Goal: Complete application form: Complete application form

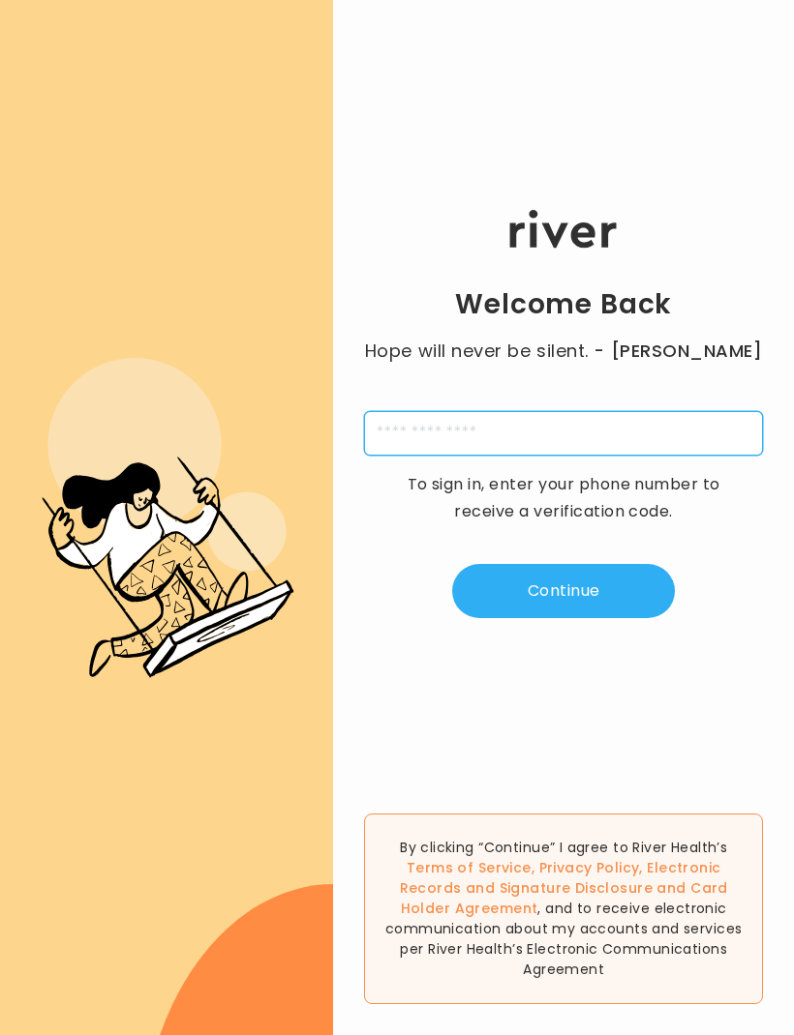
click at [486, 444] on input "tel" at bounding box center [563, 433] width 399 height 45
type input "**********"
click at [537, 618] on button "Continue" at bounding box center [563, 591] width 223 height 54
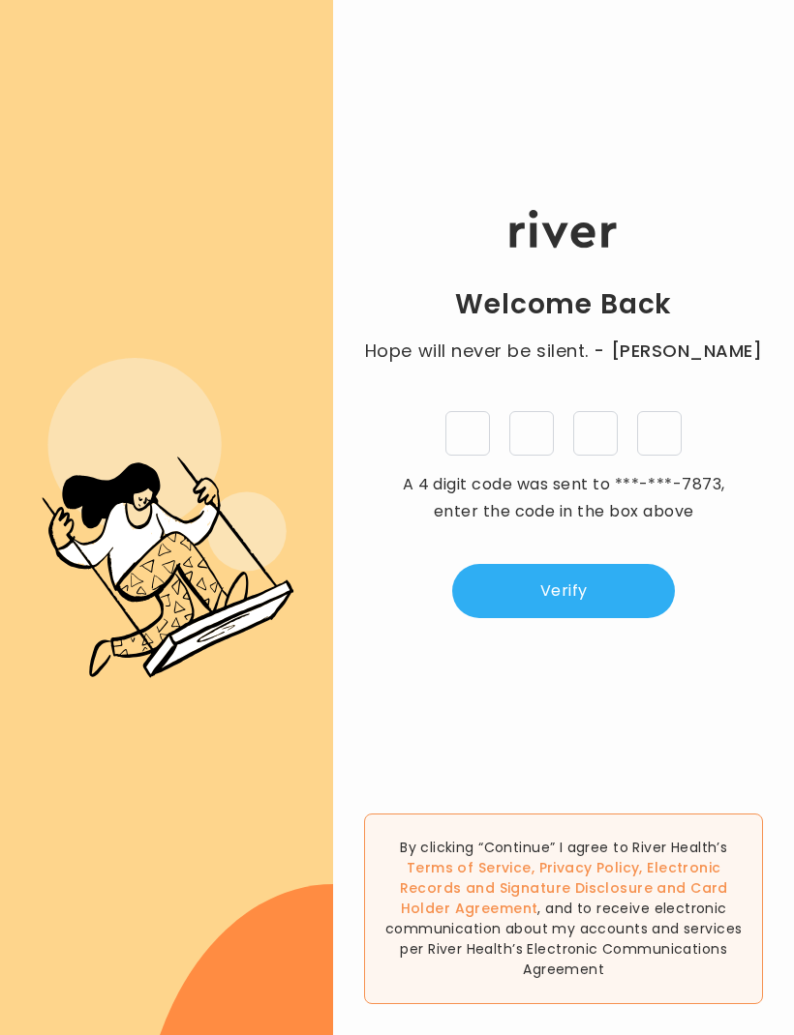
click at [452, 456] on input "tel" at bounding box center [467, 433] width 45 height 45
type input "*"
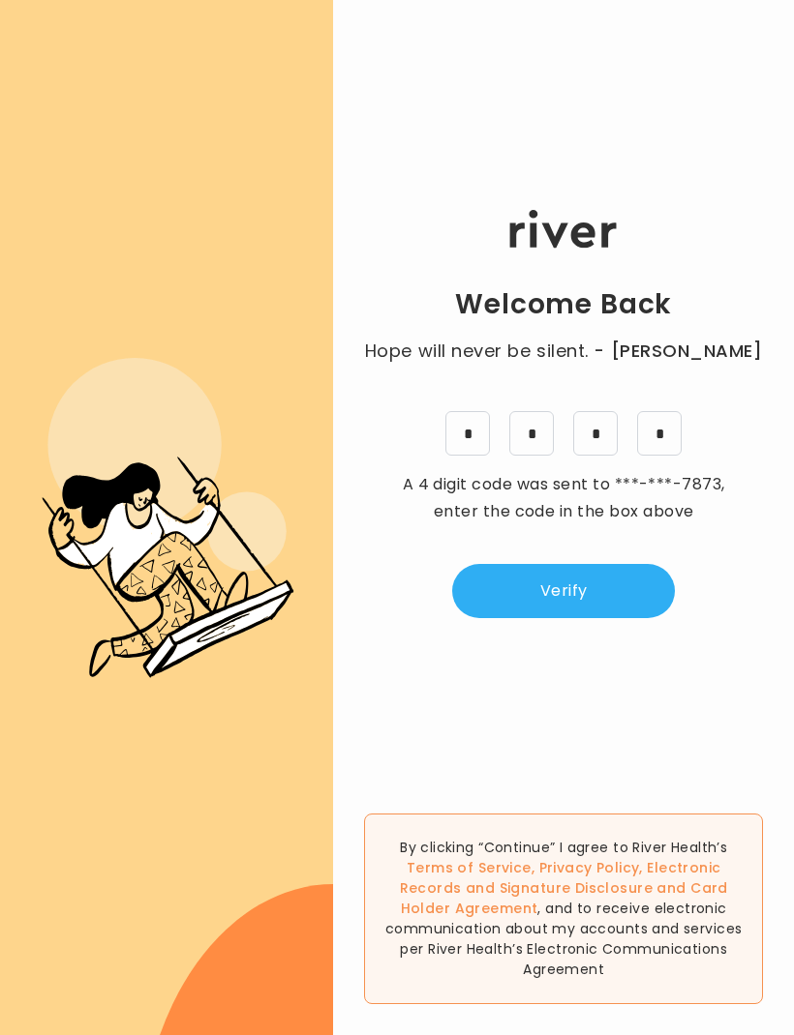
click at [562, 611] on button "Verify" at bounding box center [563, 591] width 223 height 54
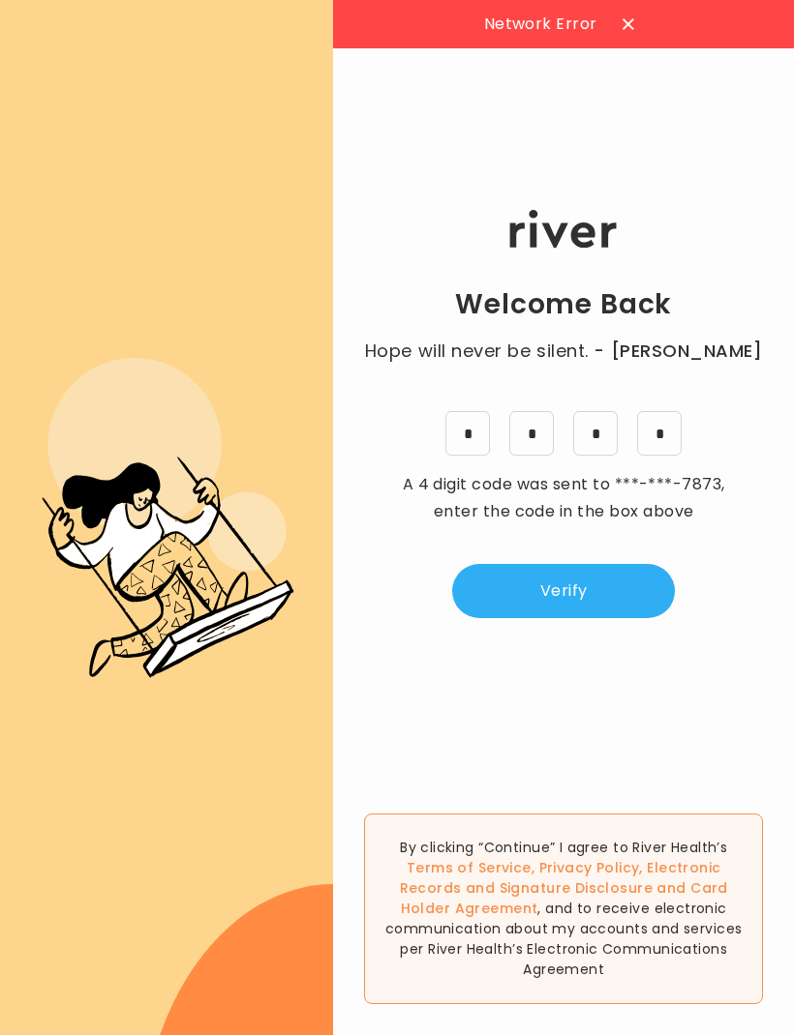
click at [572, 618] on button "Verify" at bounding box center [563, 591] width 223 height 54
click at [586, 618] on button "Verify" at bounding box center [563, 591] width 223 height 54
click at [740, 40] on div "Sorry! Looks like there's issue with your inputs." at bounding box center [563, 24] width 461 height 48
click at [752, 34] on div at bounding box center [754, 24] width 31 height 31
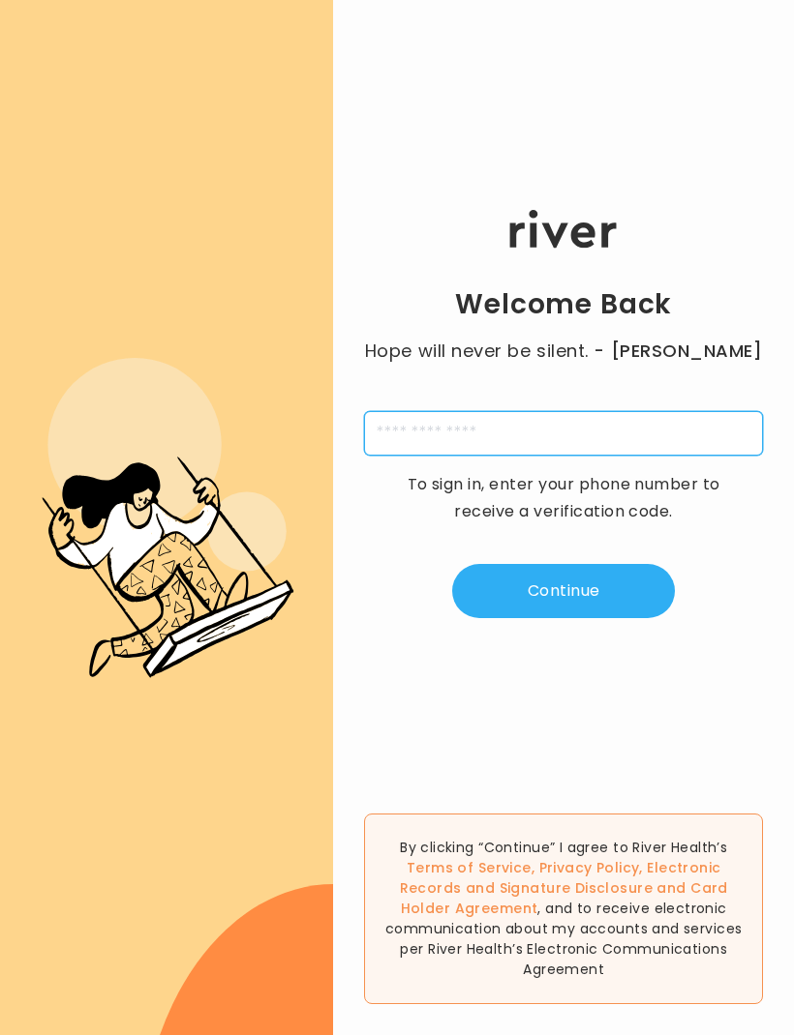
click at [636, 446] on input "tel" at bounding box center [563, 433] width 399 height 45
type input "**********"
click at [524, 618] on button "Continue" at bounding box center [563, 591] width 223 height 54
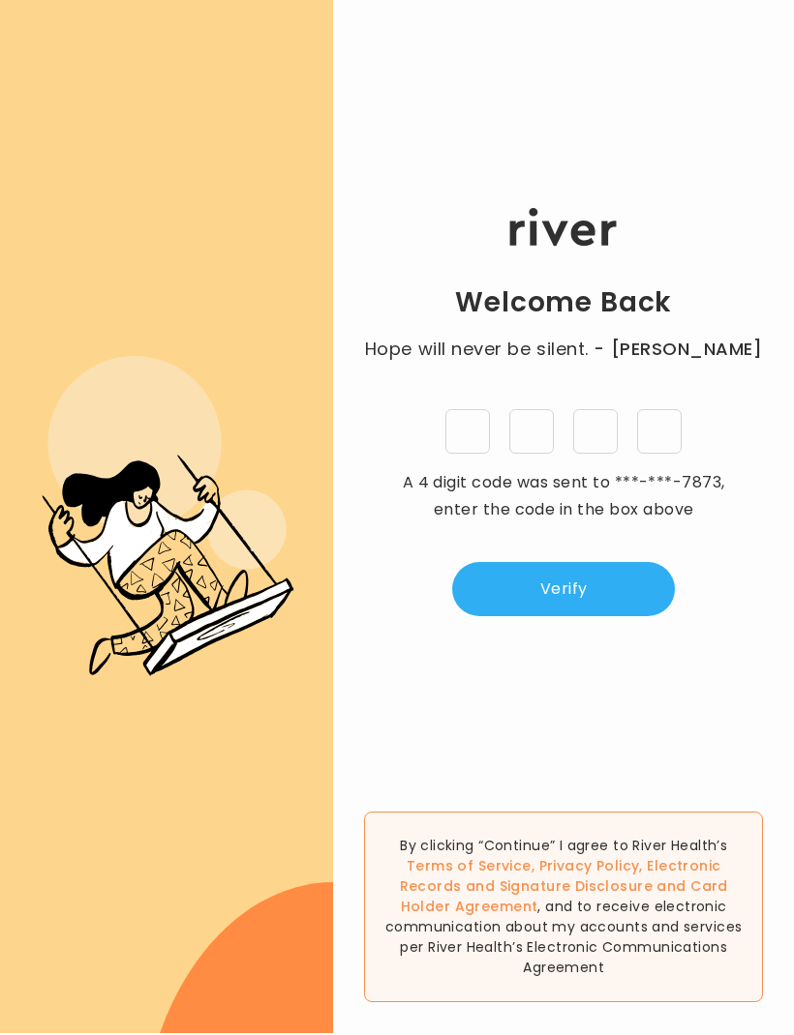
scroll to position [30, 0]
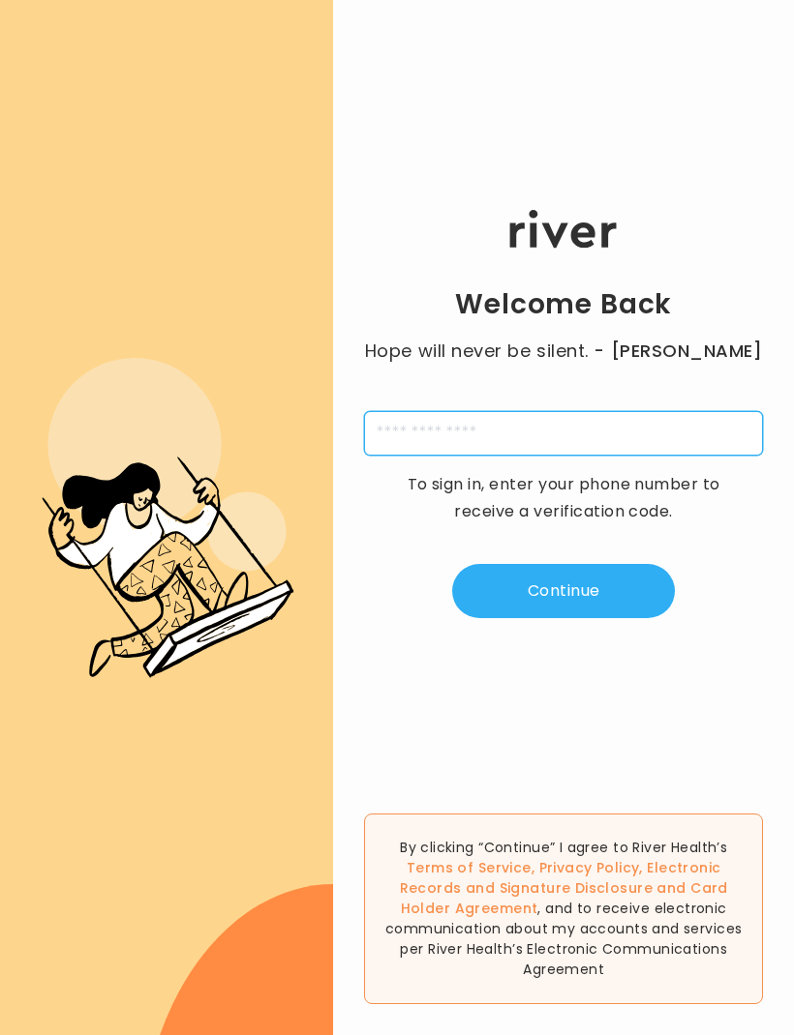
click at [541, 447] on input "tel" at bounding box center [563, 433] width 399 height 45
type input "**********"
click at [513, 611] on button "Continue" at bounding box center [563, 591] width 223 height 54
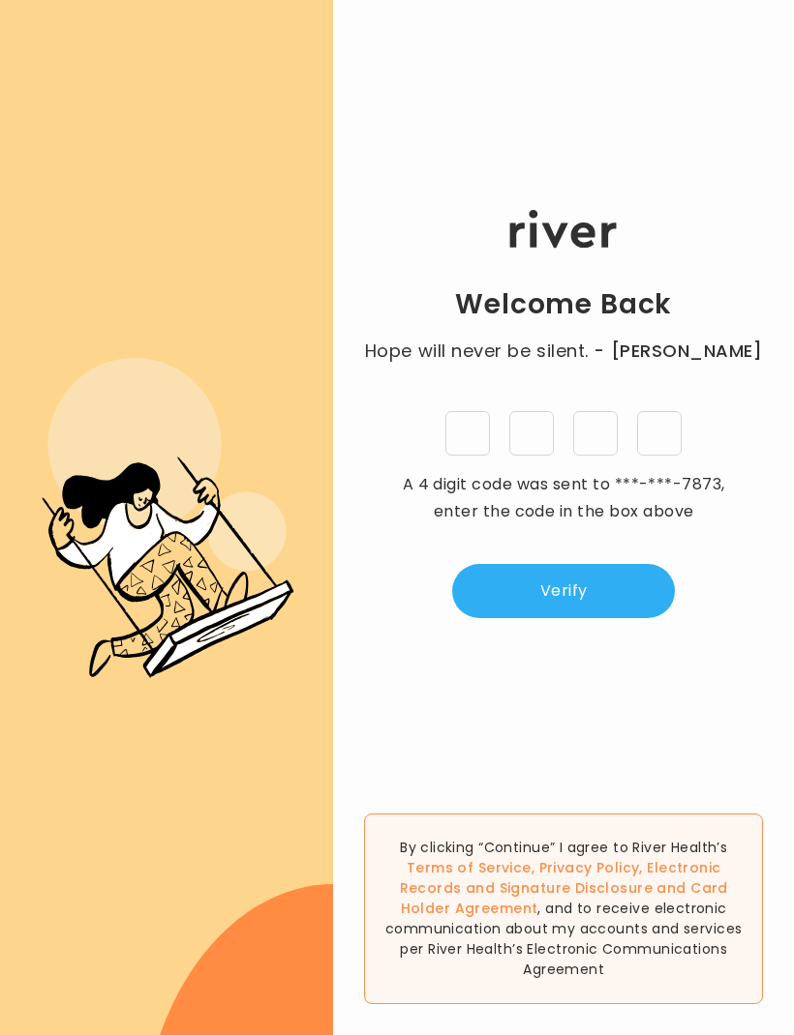
click at [490, 456] on input "tel" at bounding box center [467, 433] width 45 height 45
type input "*"
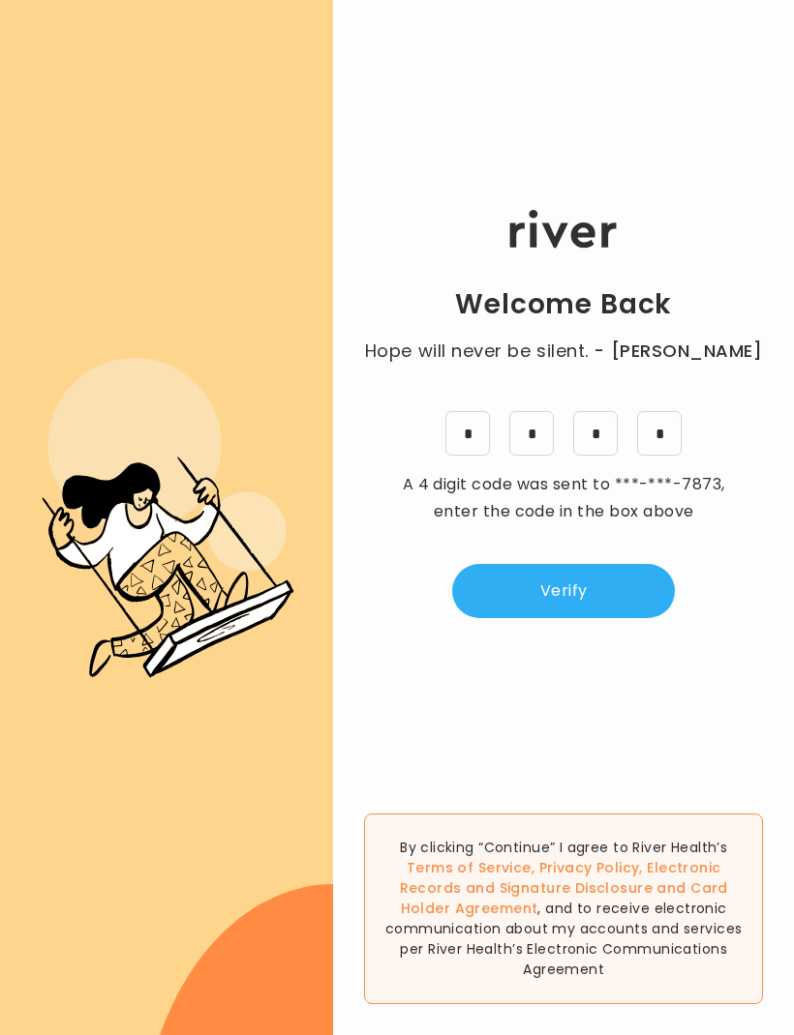
click at [587, 610] on button "Verify" at bounding box center [563, 591] width 223 height 54
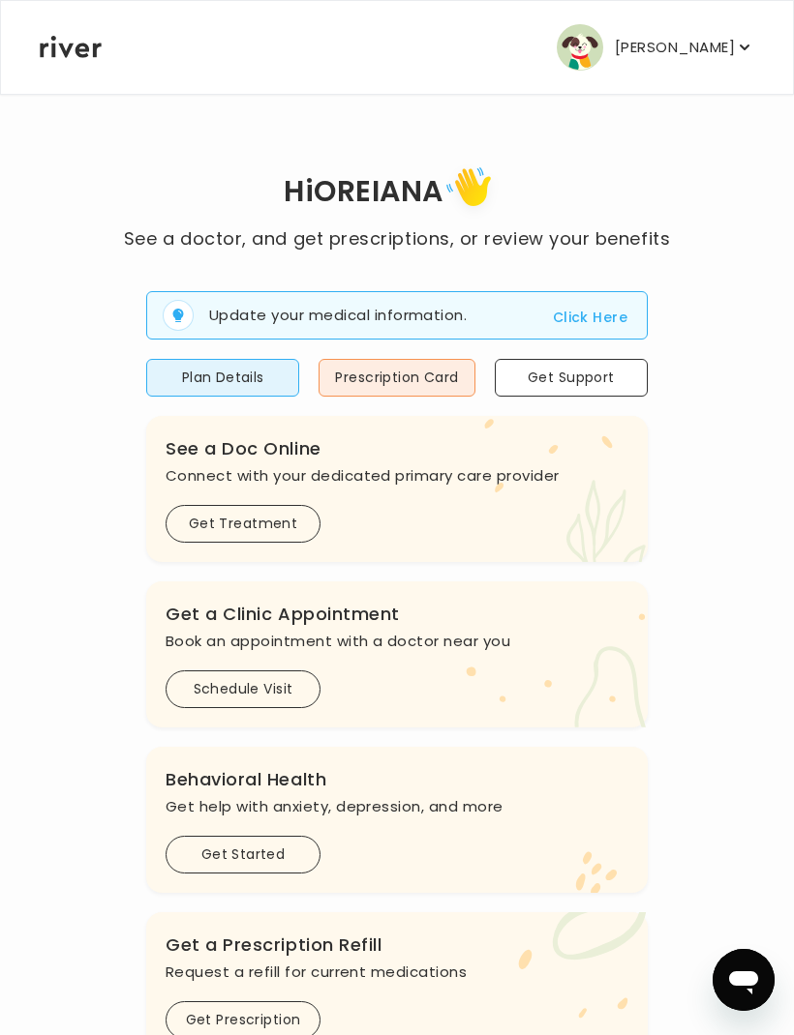
click at [285, 408] on div "Update your medical information. Click Here Plan Details Prescription Card Get …" at bounding box center [396, 739] width 501 height 972
click at [253, 377] on button "Plan Details" at bounding box center [222, 378] width 153 height 38
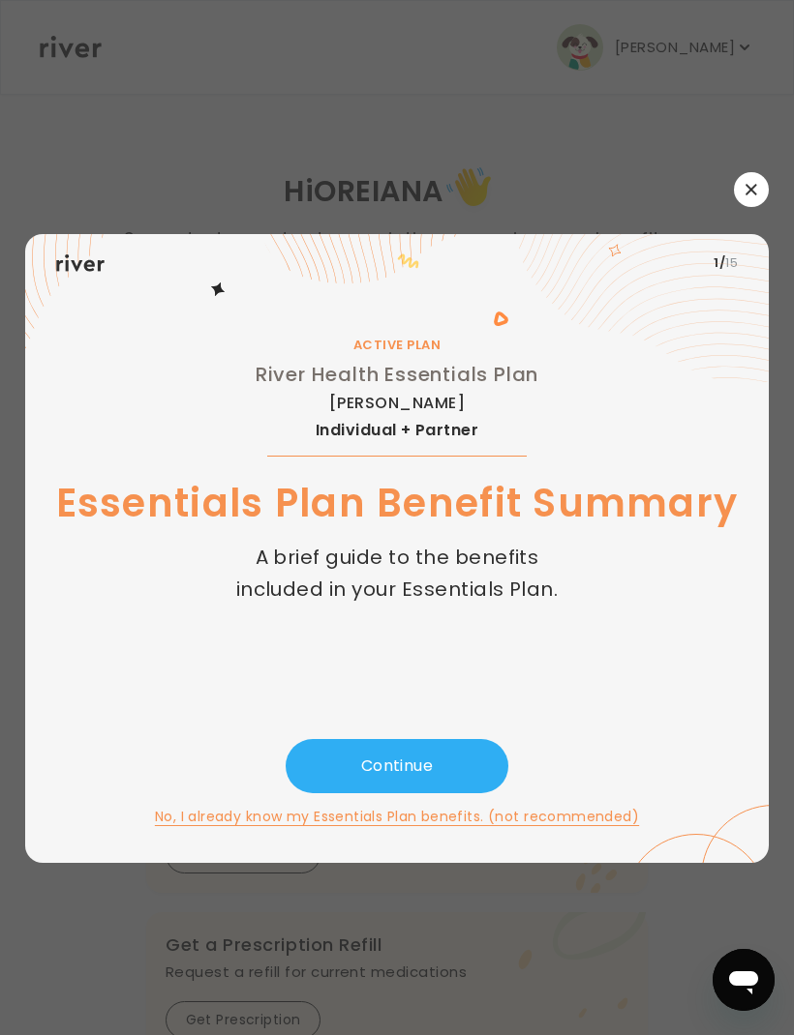
click at [734, 207] on div at bounding box center [397, 189] width 744 height 35
click at [735, 207] on button "button" at bounding box center [751, 189] width 35 height 35
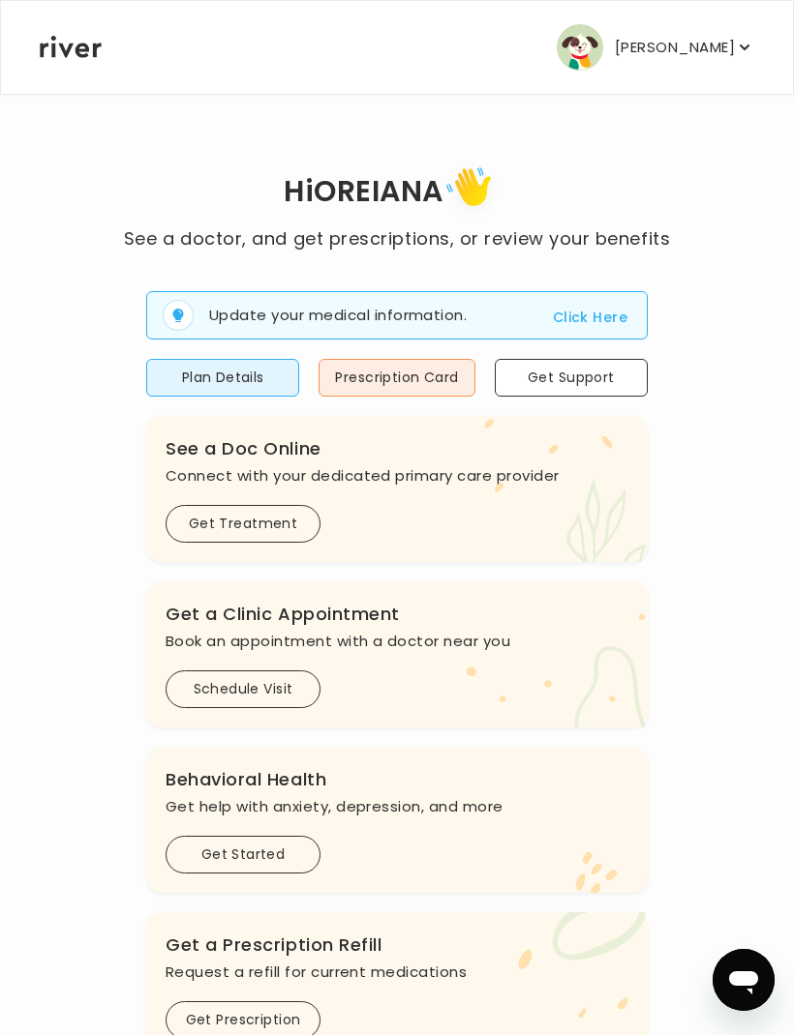
click at [693, 50] on p "[PERSON_NAME]" at bounding box center [675, 47] width 120 height 27
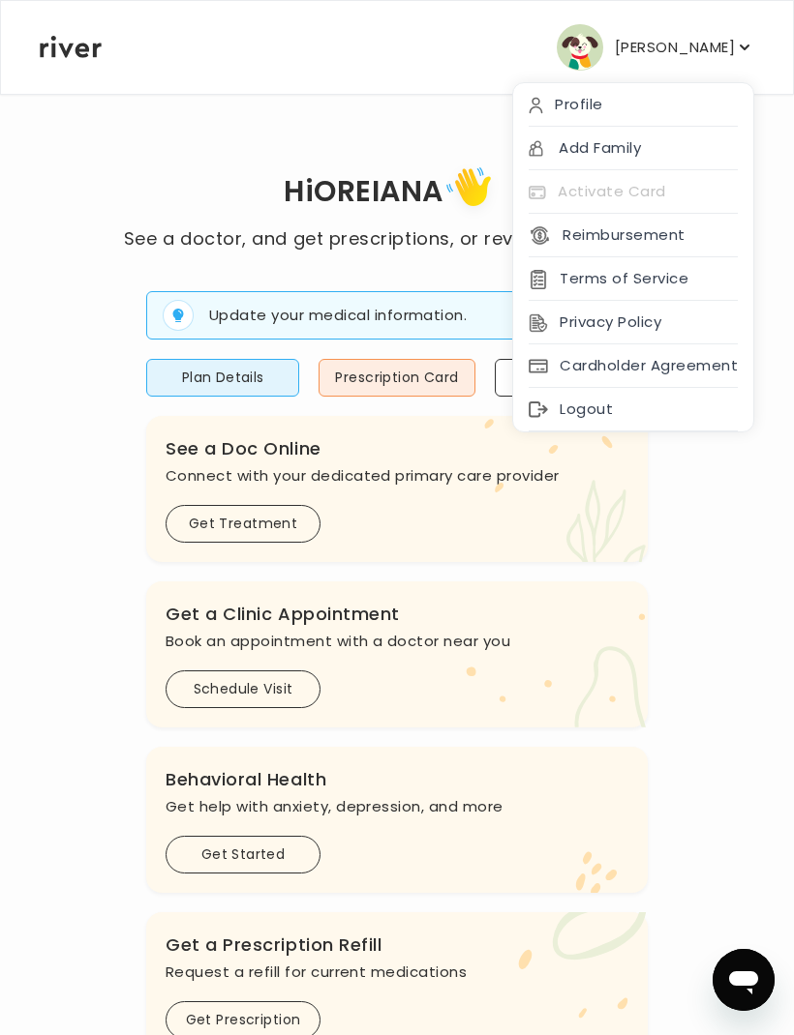
click at [712, 60] on p "[PERSON_NAME]" at bounding box center [675, 47] width 120 height 27
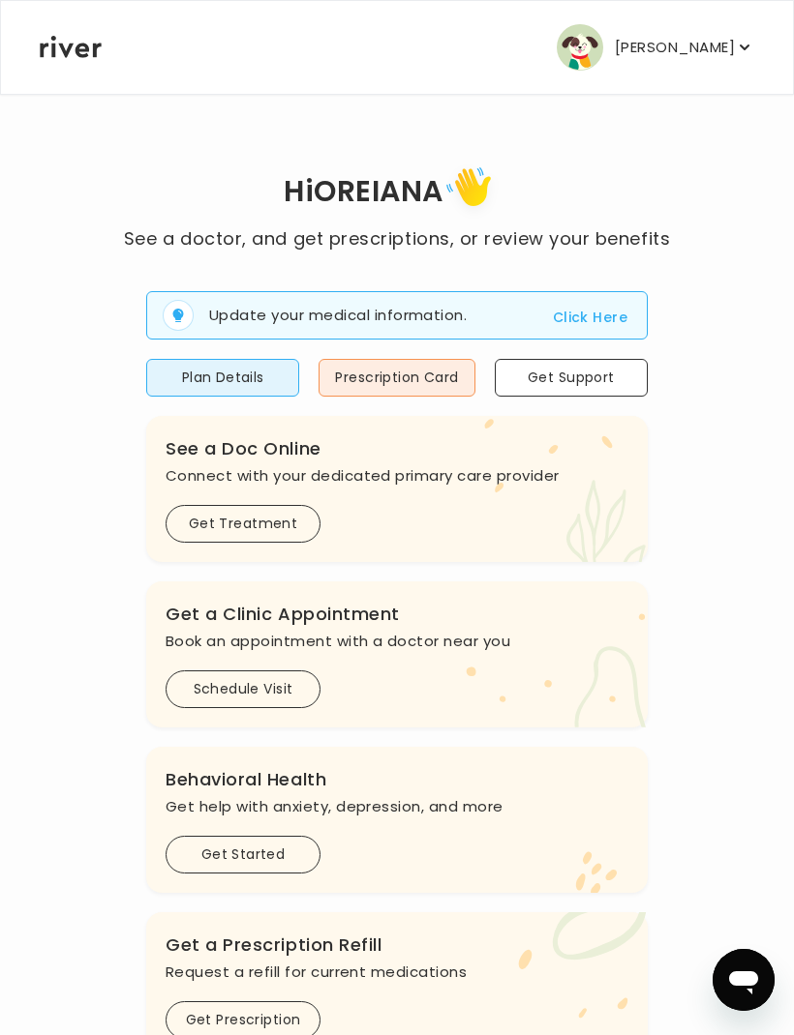
click at [664, 70] on button "[PERSON_NAME]" at bounding box center [654, 47] width 197 height 46
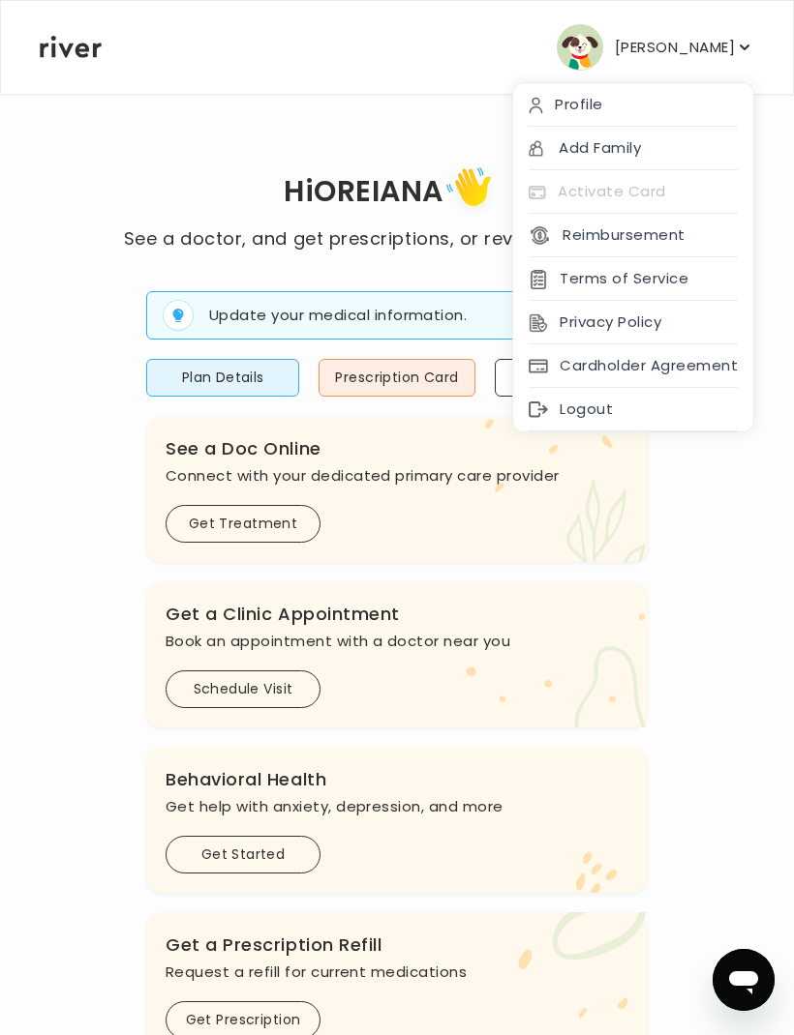
click at [683, 143] on div "Add Family" at bounding box center [633, 149] width 240 height 44
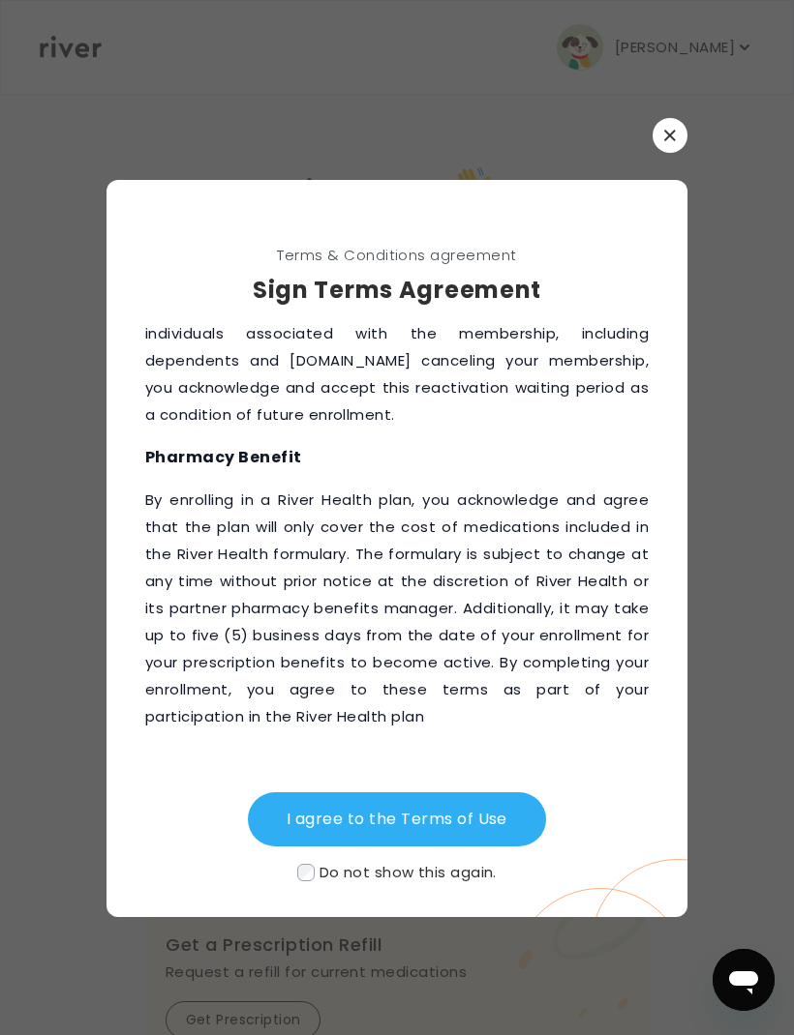
scroll to position [3337, 0]
click at [474, 847] on button "I agree to the Terms of Use" at bounding box center [397, 820] width 298 height 54
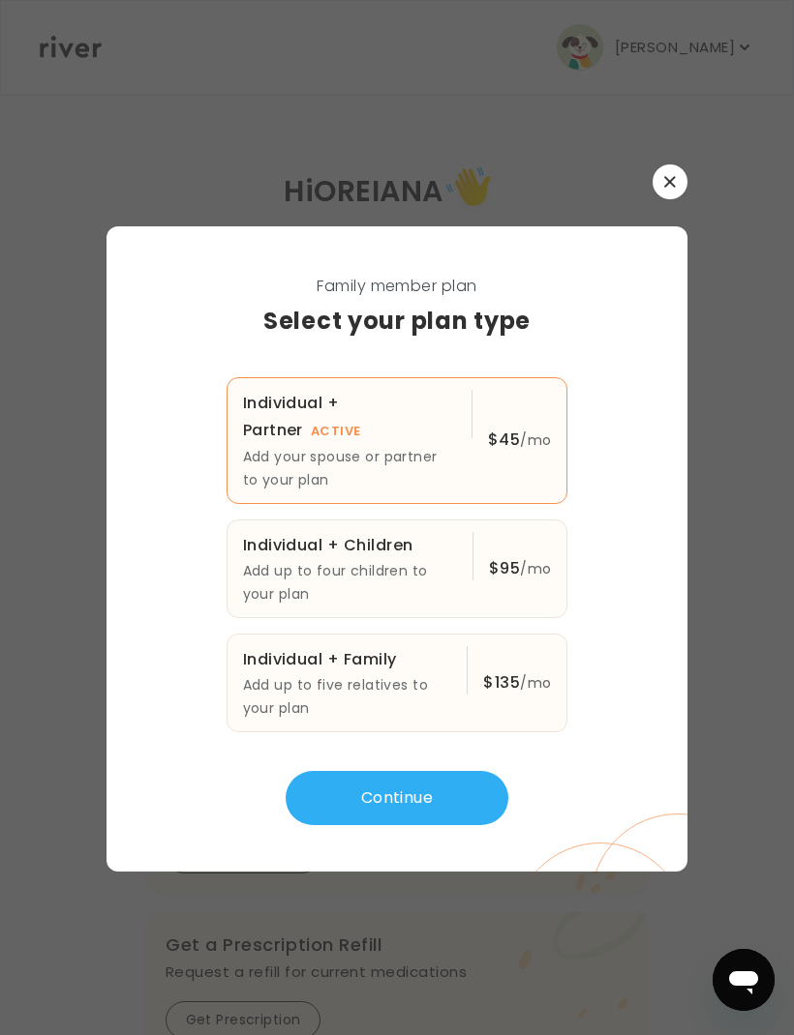
click at [448, 825] on button "Continue" at bounding box center [396, 798] width 223 height 54
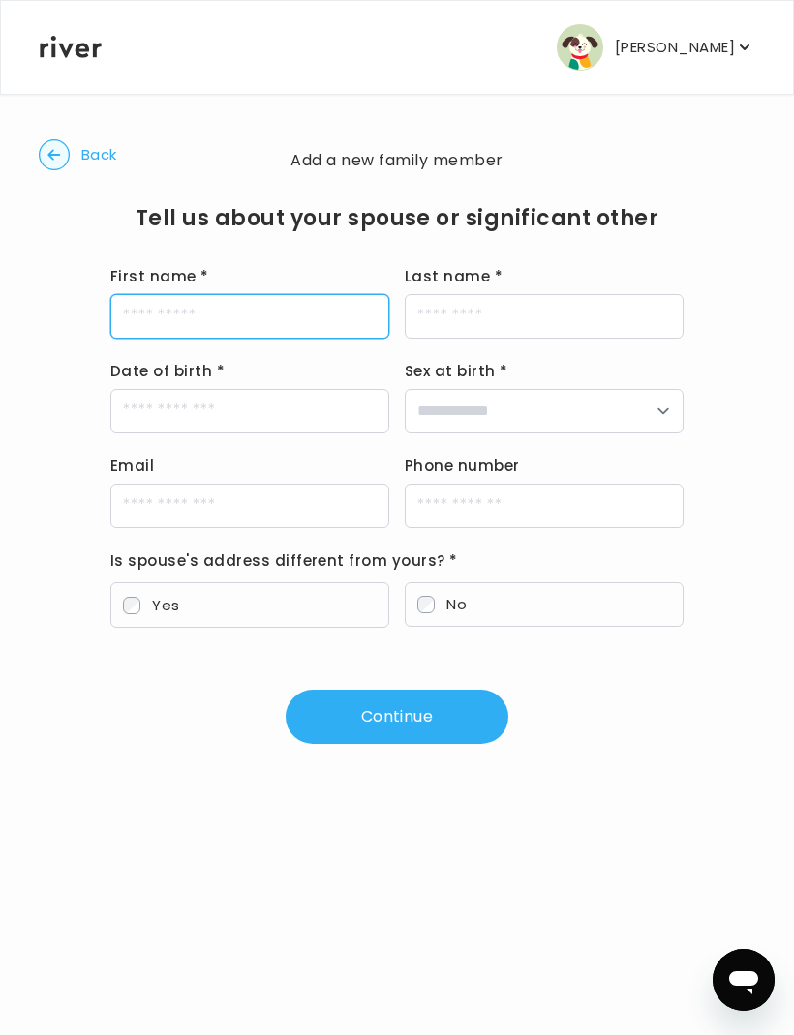
click at [304, 301] on input "First name *" at bounding box center [249, 316] width 279 height 45
type input "****"
click at [490, 273] on label "Last name *" at bounding box center [544, 276] width 279 height 27
click at [490, 294] on input "Last name *" at bounding box center [544, 316] width 279 height 45
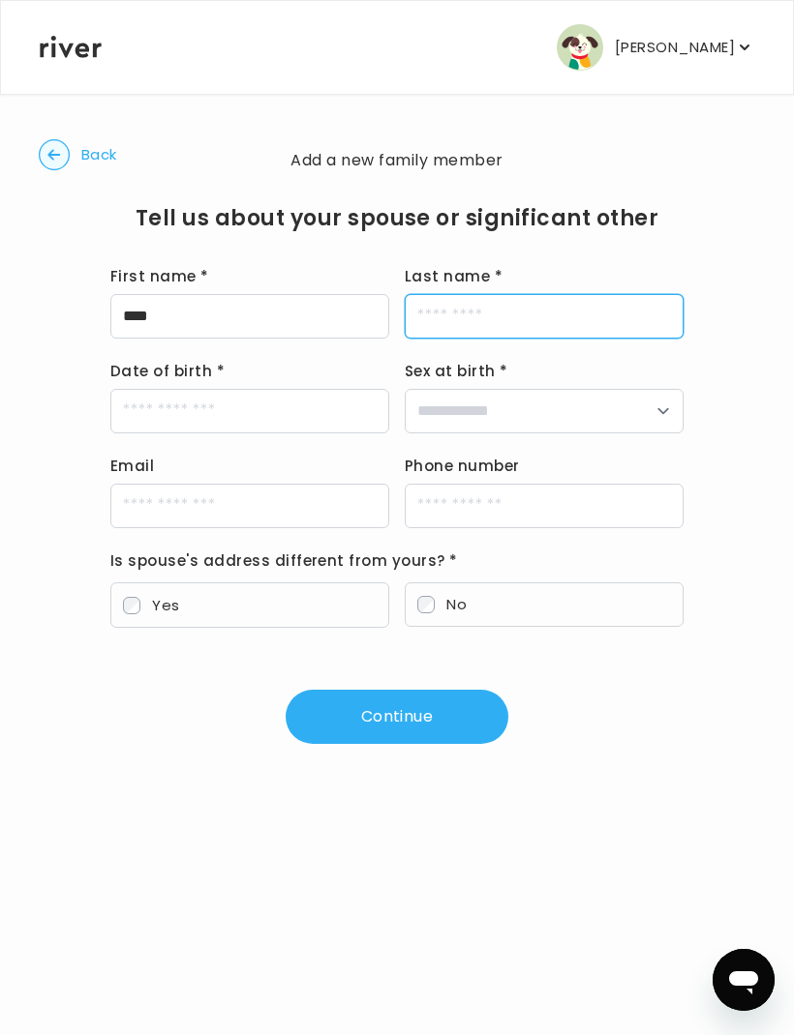
click at [495, 313] on input "Last name *" at bounding box center [544, 316] width 279 height 45
type input "**********"
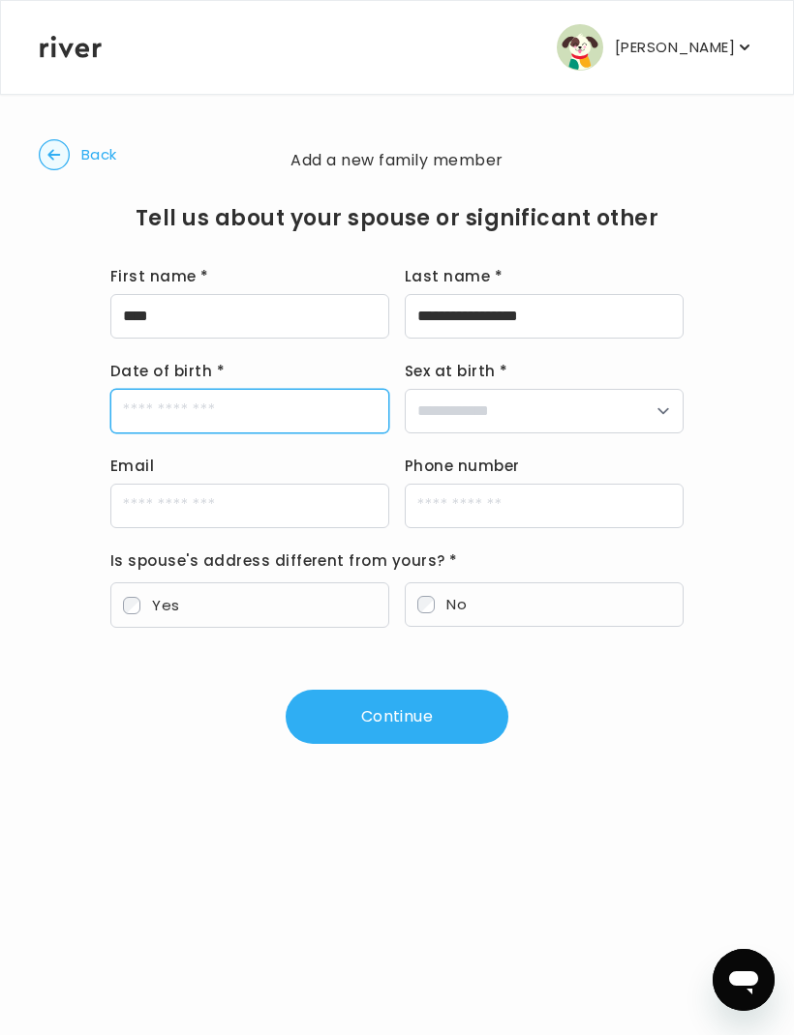
click at [323, 410] on input "Date of birth *" at bounding box center [249, 411] width 279 height 45
type input "**********"
click at [526, 455] on label "Phone number *" at bounding box center [544, 466] width 279 height 27
click at [526, 484] on input "Phone number *" at bounding box center [544, 506] width 279 height 45
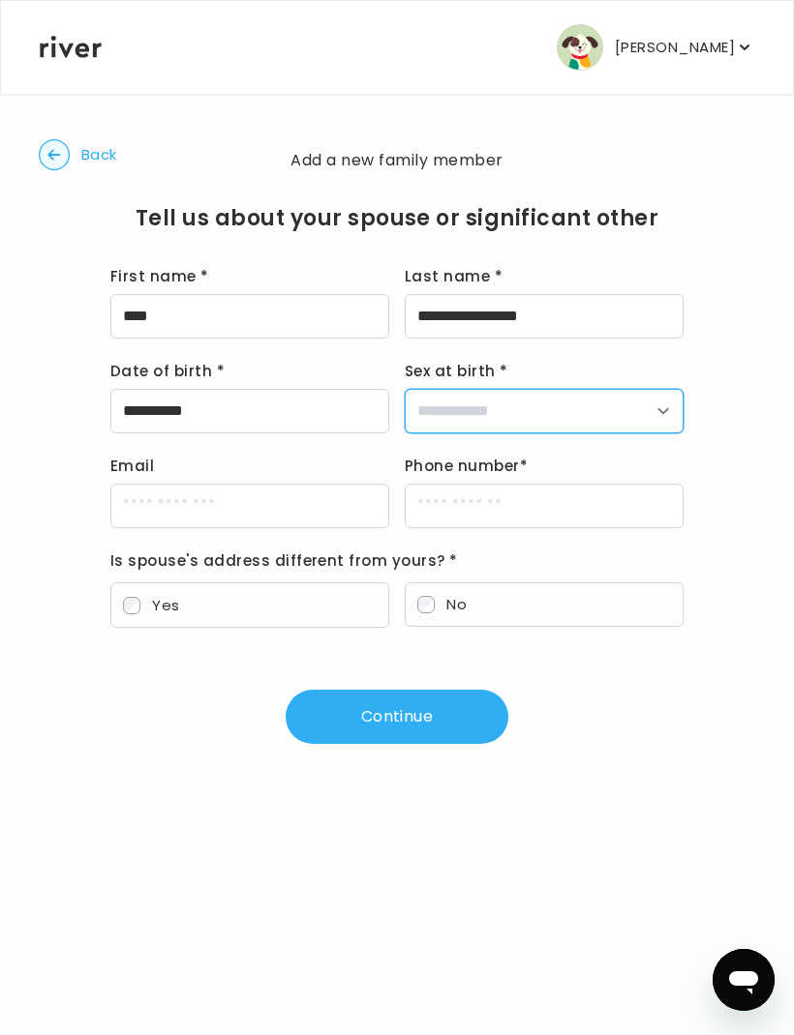
click at [596, 414] on select "**********" at bounding box center [544, 411] width 279 height 45
select select "****"
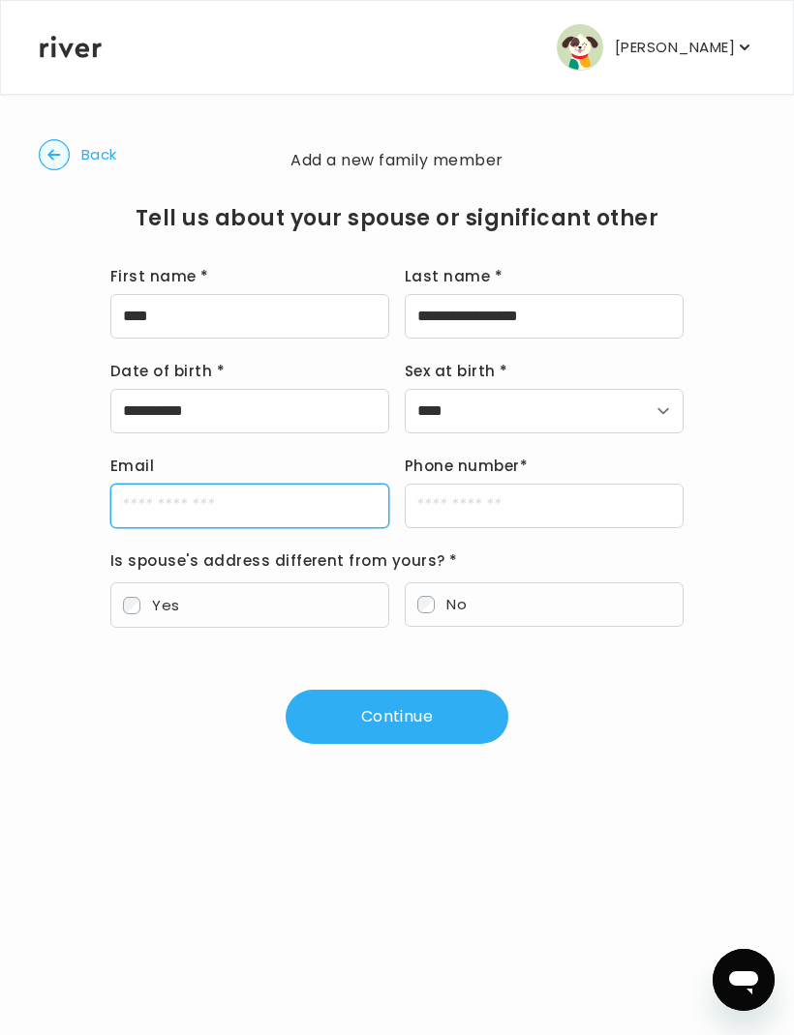
click at [338, 505] on input "Email" at bounding box center [249, 506] width 279 height 45
type input "**********"
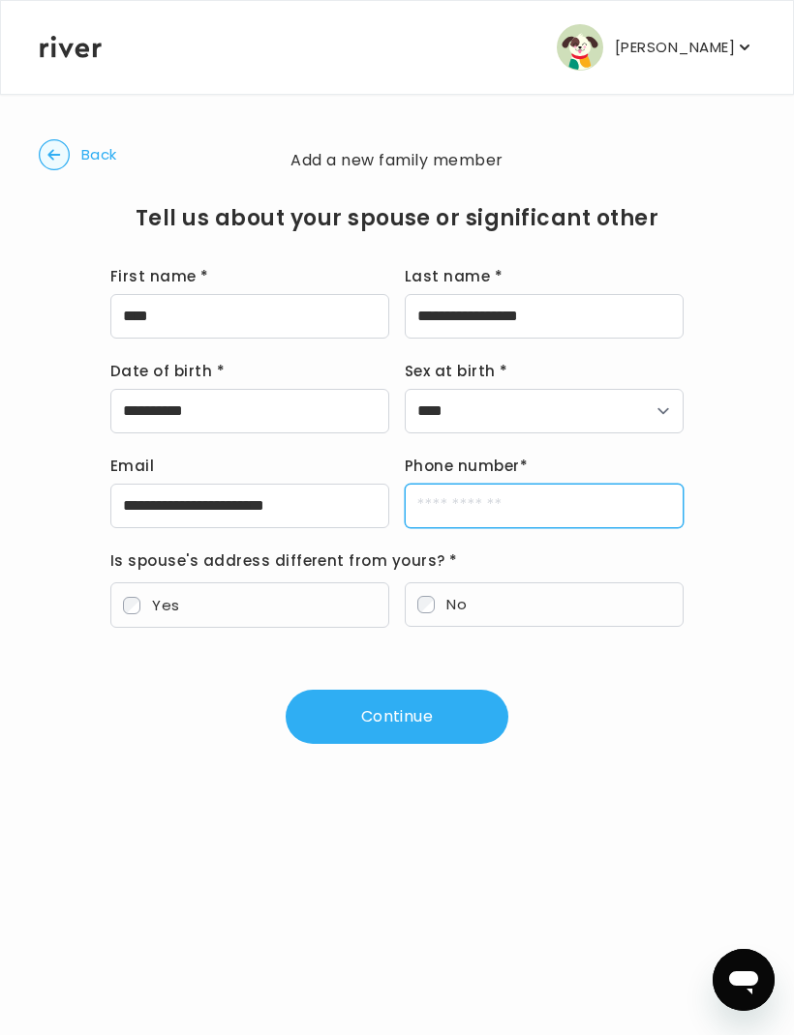
click at [510, 506] on input "Phone number *" at bounding box center [544, 506] width 279 height 45
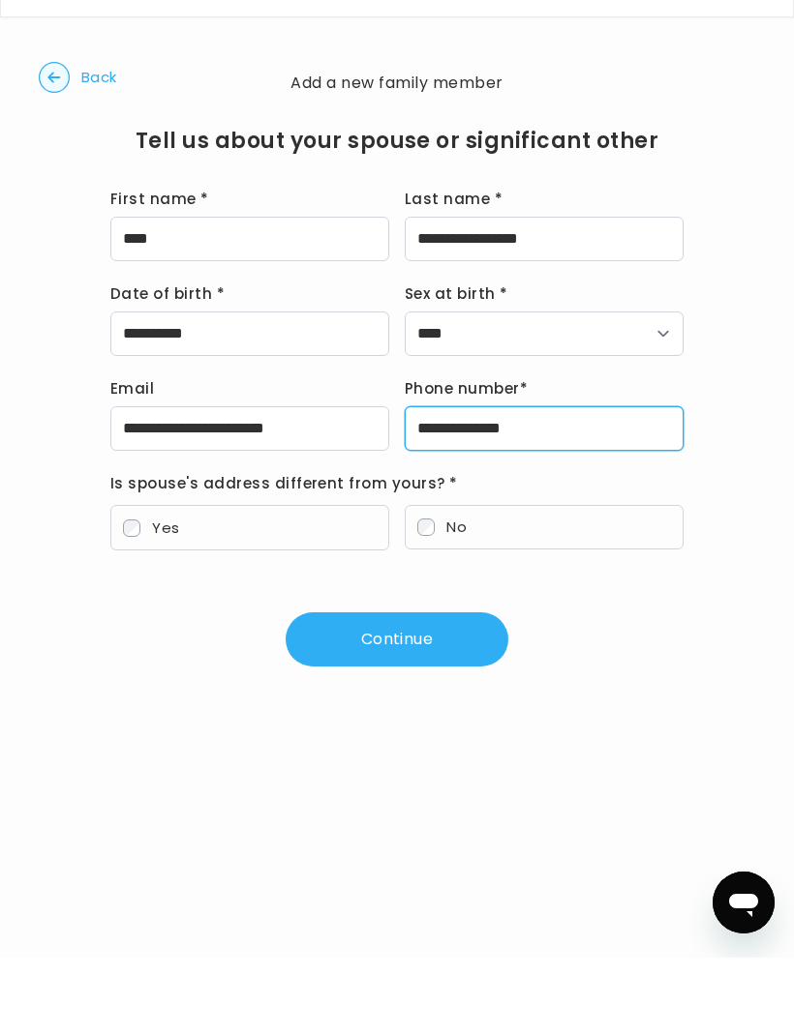
type input "**********"
click at [507, 583] on label "No" at bounding box center [544, 605] width 279 height 45
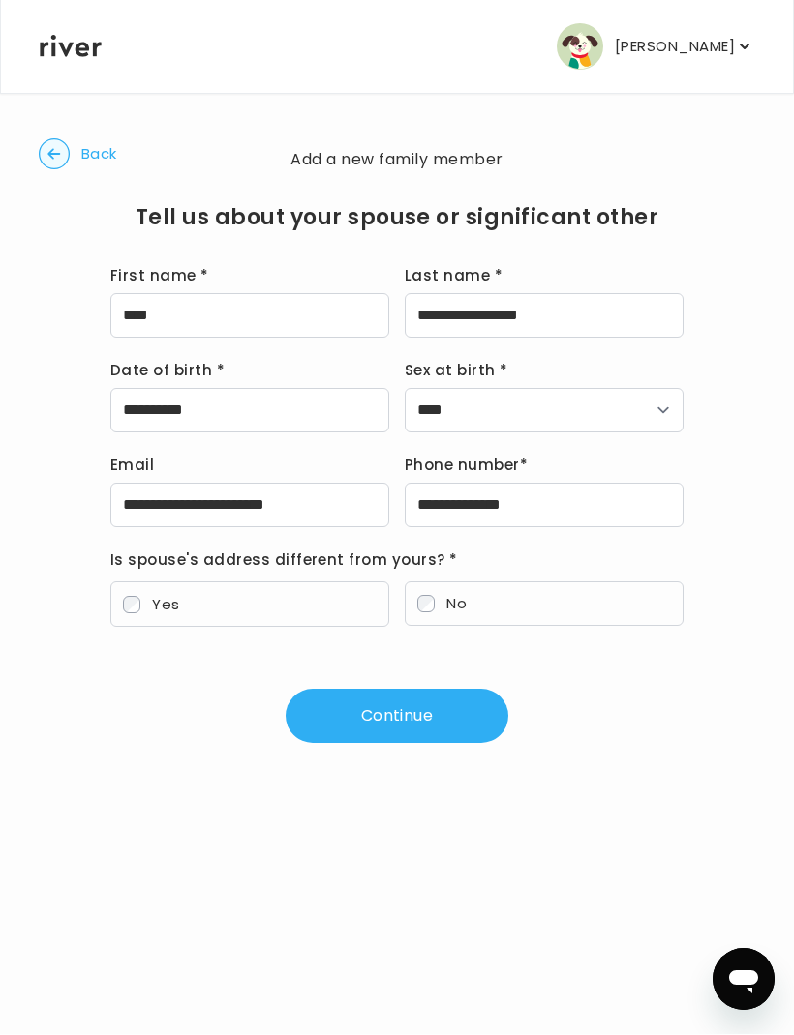
click at [411, 711] on button "Continue" at bounding box center [396, 717] width 223 height 54
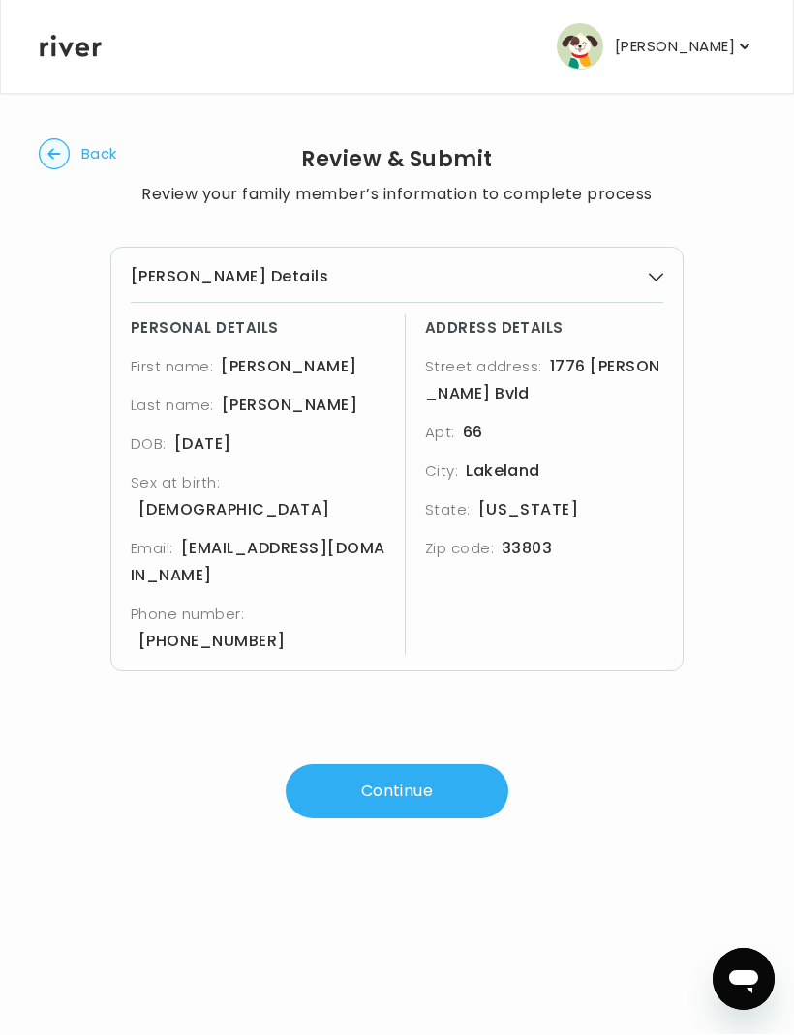
click at [426, 765] on button "Continue" at bounding box center [396, 792] width 223 height 54
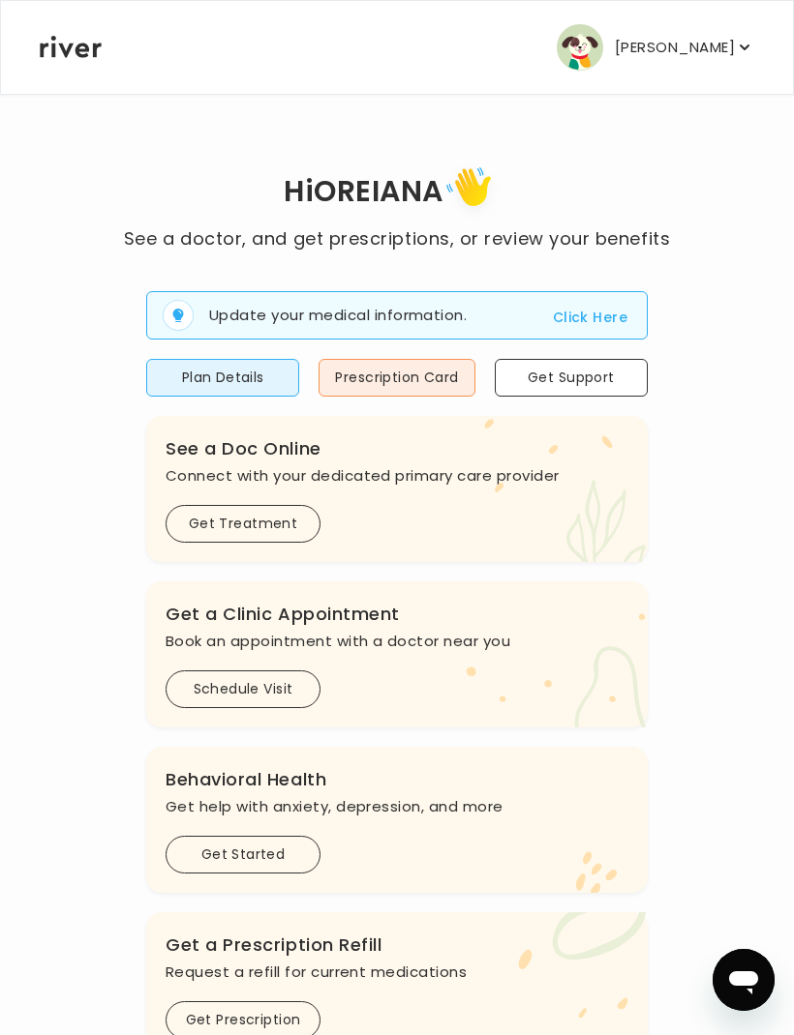
click at [694, 57] on p "[PERSON_NAME]" at bounding box center [675, 47] width 120 height 27
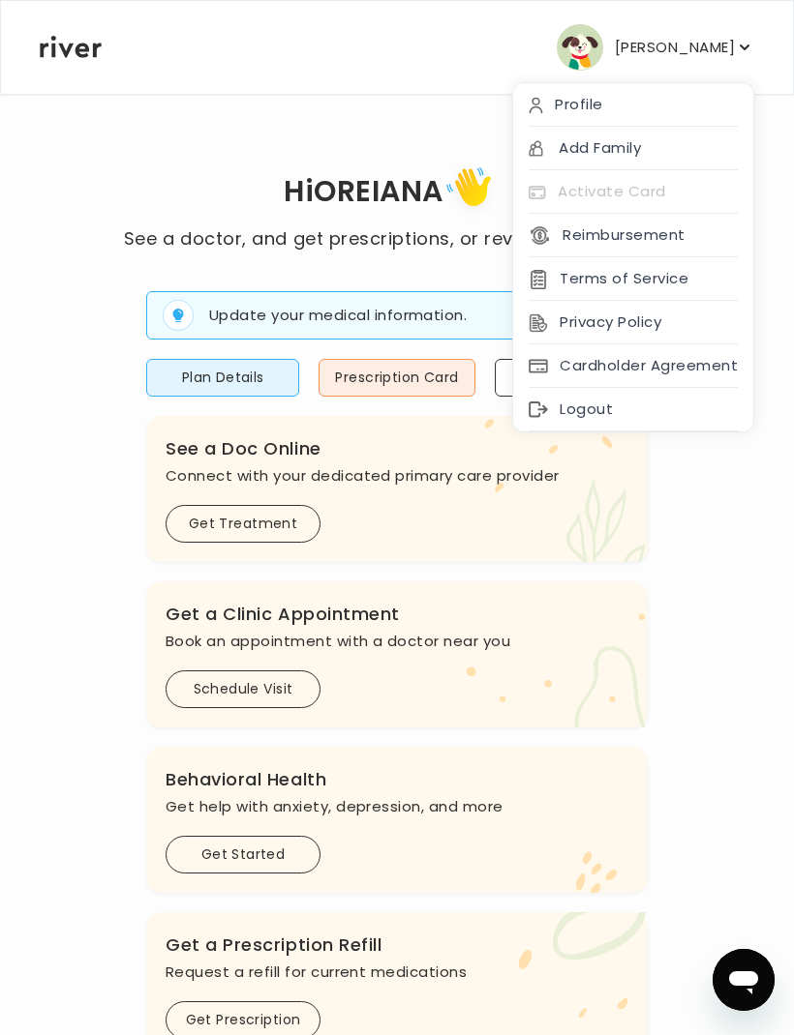
click at [683, 127] on div "Add Family" at bounding box center [633, 149] width 240 height 44
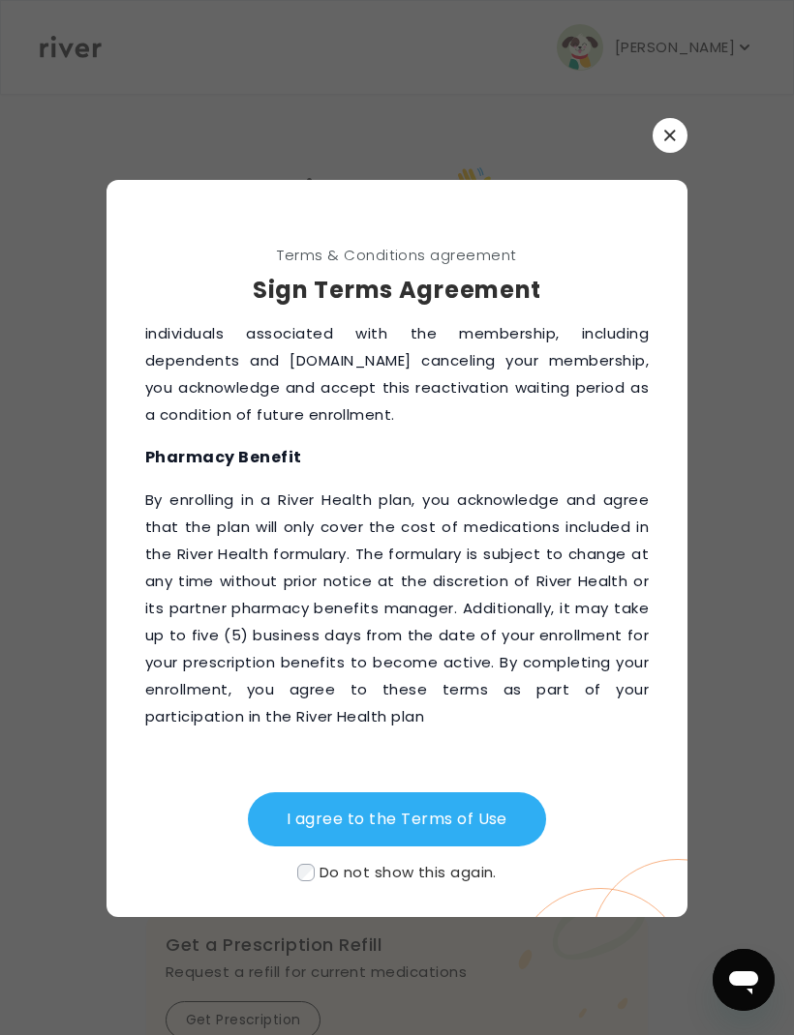
scroll to position [3336, 0]
click at [472, 847] on button "I agree to the Terms of Use" at bounding box center [397, 820] width 298 height 54
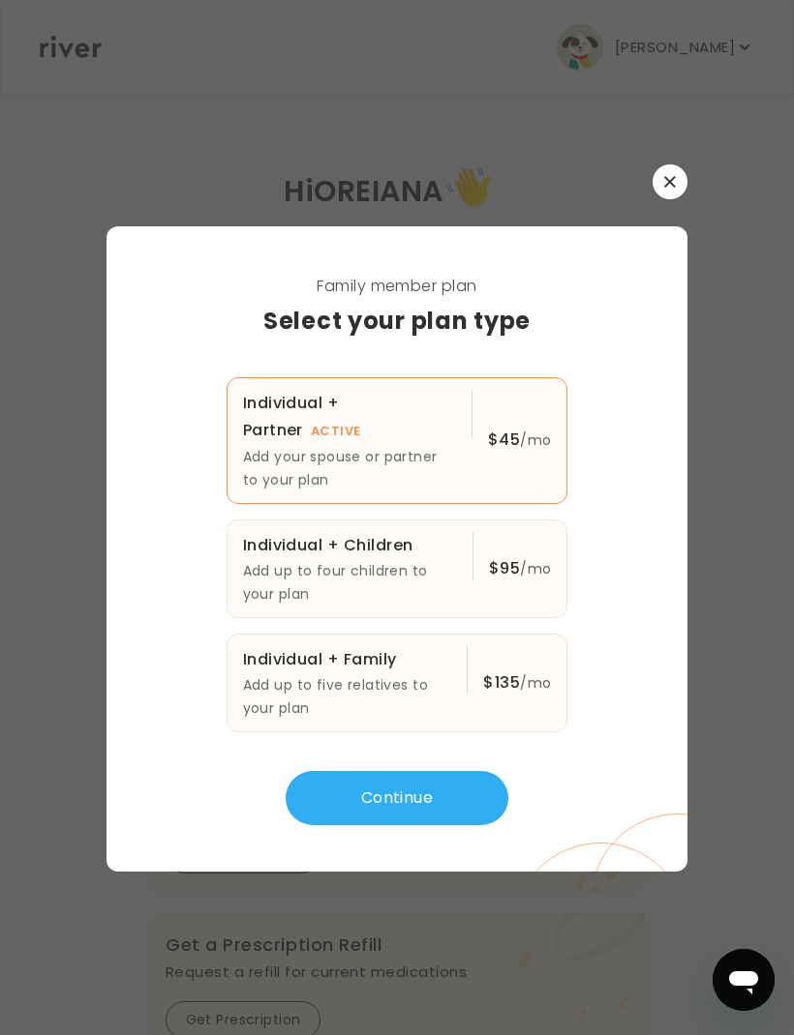
click at [452, 825] on button "Continue" at bounding box center [396, 798] width 223 height 54
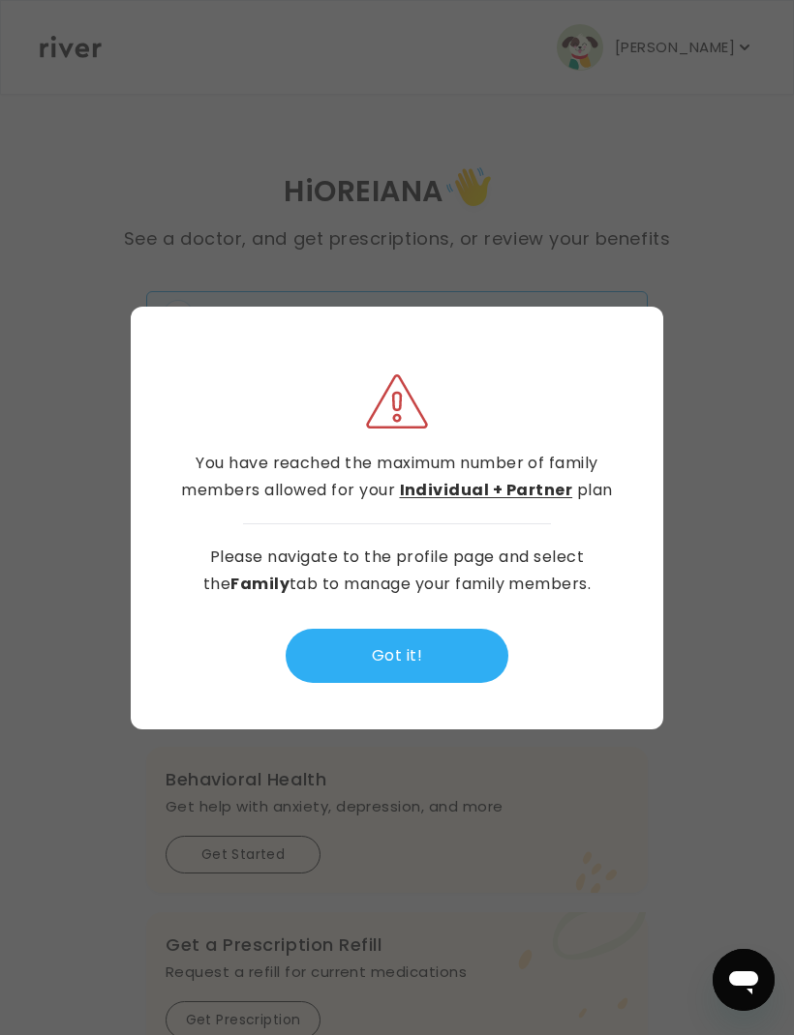
click at [457, 683] on button "Got it!" at bounding box center [396, 656] width 223 height 54
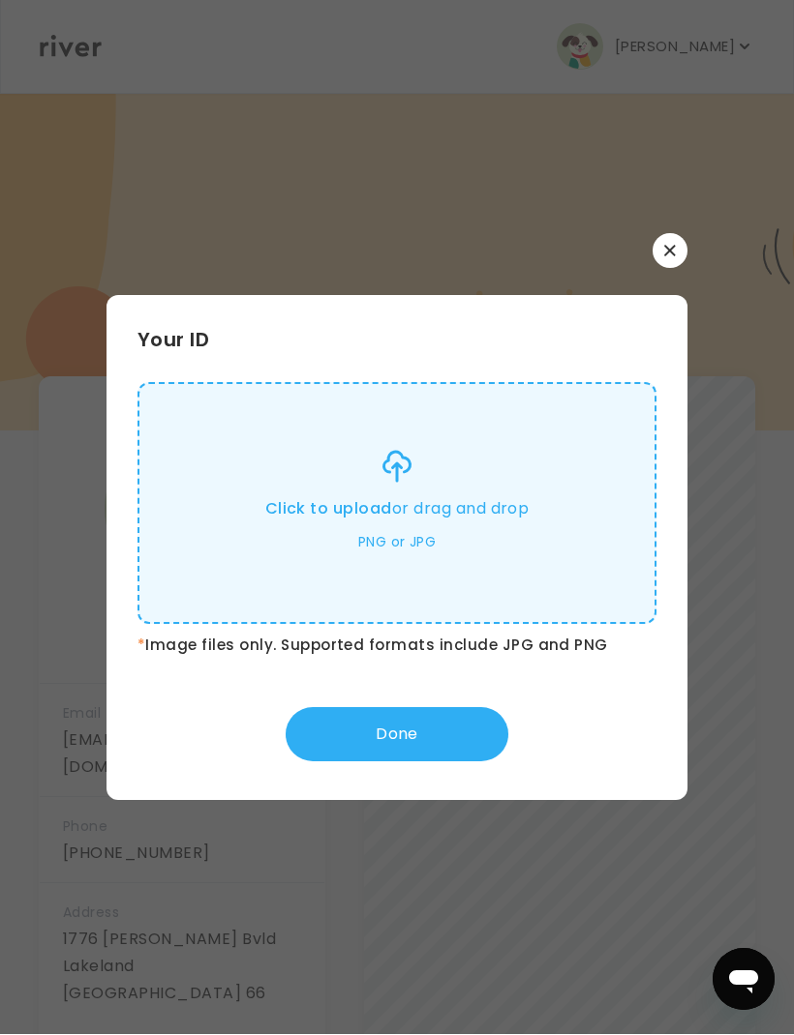
click at [557, 567] on div "Click to upload or drag and drop PNG or JPG" at bounding box center [396, 504] width 519 height 242
click at [389, 525] on div "Click to upload or drag and drop PNG or JPG" at bounding box center [397, 504] width 264 height 147
click at [0, 0] on input "Click to upload or drag and drop PNG or JPG" at bounding box center [0, 0] width 0 height 0
click at [386, 524] on p "Click to upload or drag and drop" at bounding box center [397, 509] width 264 height 27
click at [0, 0] on input "Click to upload or drag and drop PNG or JPG" at bounding box center [0, 0] width 0 height 0
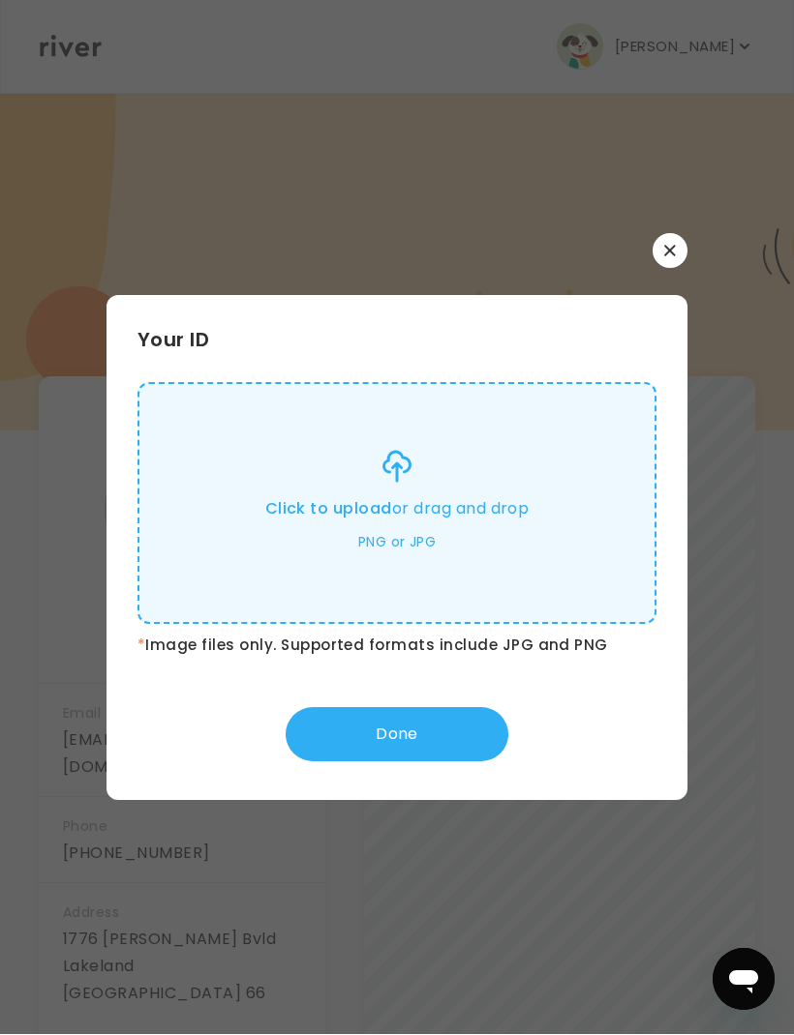
click at [488, 578] on div "Click to upload or drag and drop PNG or JPG" at bounding box center [397, 504] width 264 height 147
click at [0, 0] on input "Click to upload or drag and drop PNG or JPG" at bounding box center [0, 0] width 0 height 0
click at [454, 763] on button "Done" at bounding box center [396, 735] width 223 height 54
click at [435, 601] on img at bounding box center [396, 504] width 78 height 194
click at [0, 0] on input "file" at bounding box center [0, 0] width 0 height 0
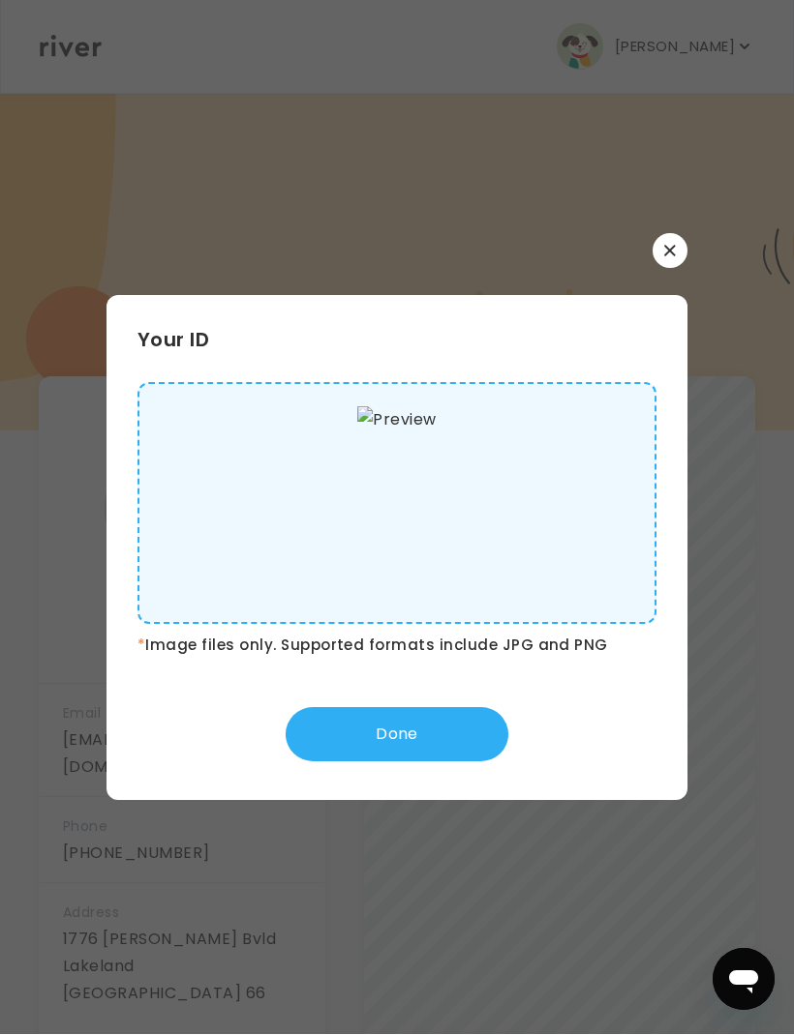
scroll to position [64, 0]
click at [640, 247] on div "Your ID * Image files only. Supported formats include JPG and PNG Done" at bounding box center [396, 517] width 581 height 567
click at [649, 244] on div "Your ID * Image files only. Supported formats include JPG and PNG Done" at bounding box center [396, 517] width 581 height 567
click at [649, 243] on div "Your ID * Image files only. Supported formats include JPG and PNG Done" at bounding box center [396, 517] width 581 height 567
click at [677, 234] on button "button" at bounding box center [669, 251] width 35 height 35
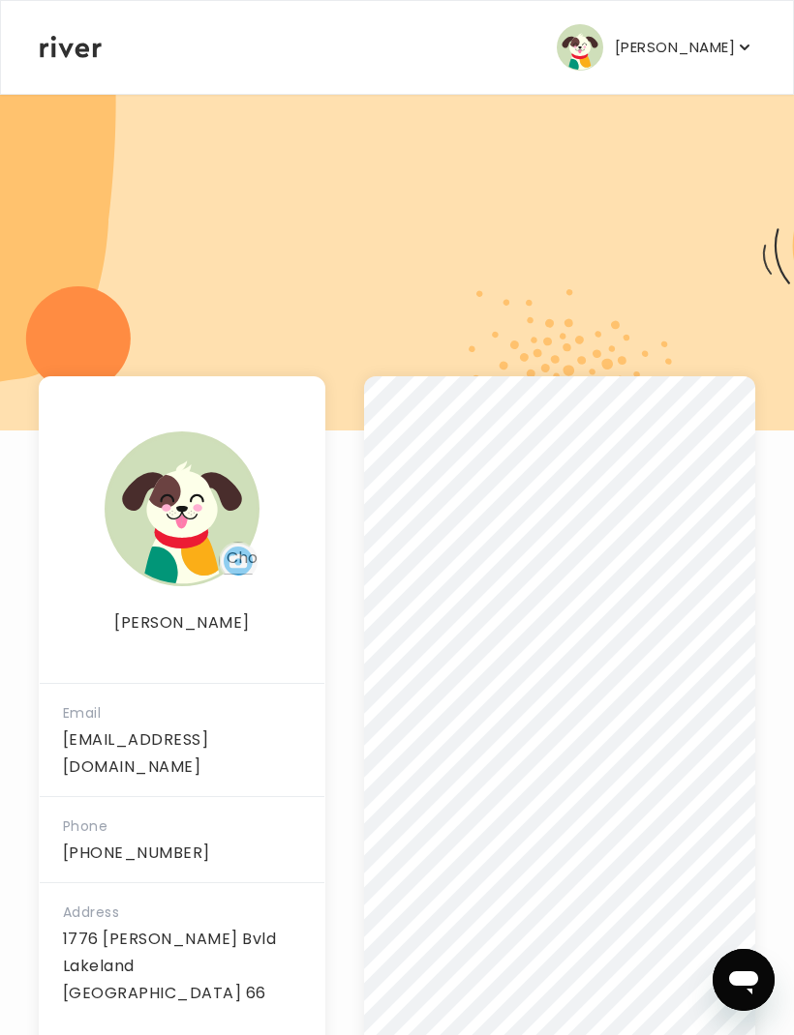
scroll to position [0, 0]
click at [740, 54] on icon "button" at bounding box center [744, 47] width 19 height 19
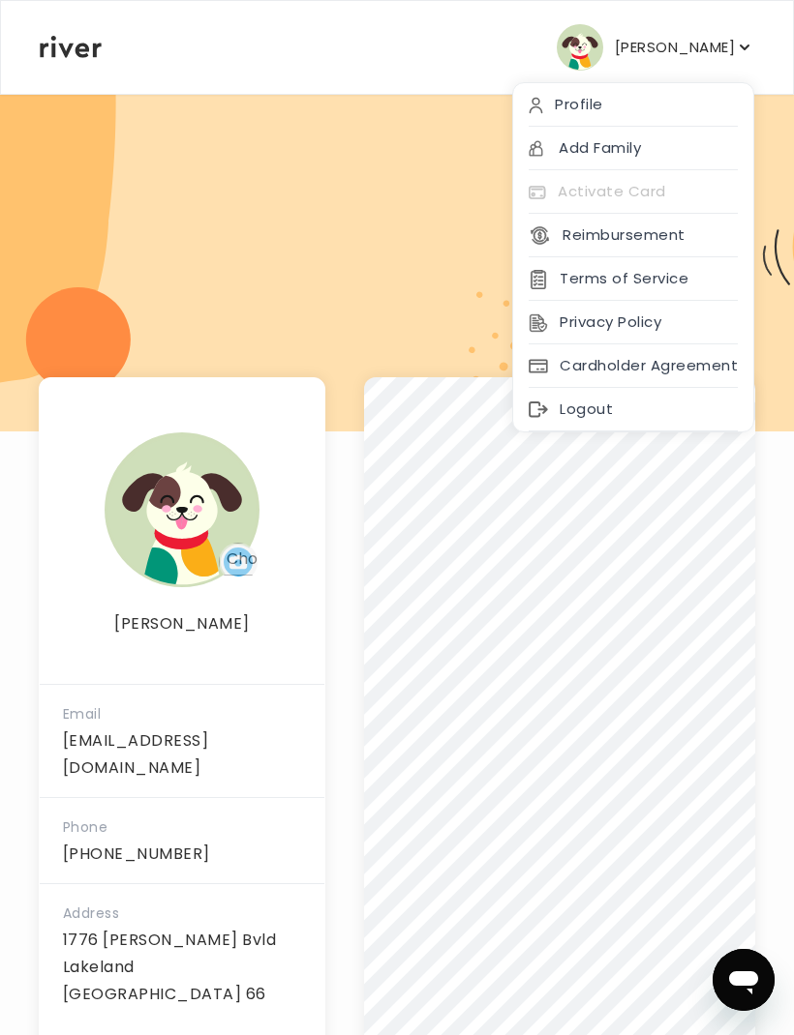
click at [670, 241] on button "Reimbursement" at bounding box center [606, 235] width 156 height 27
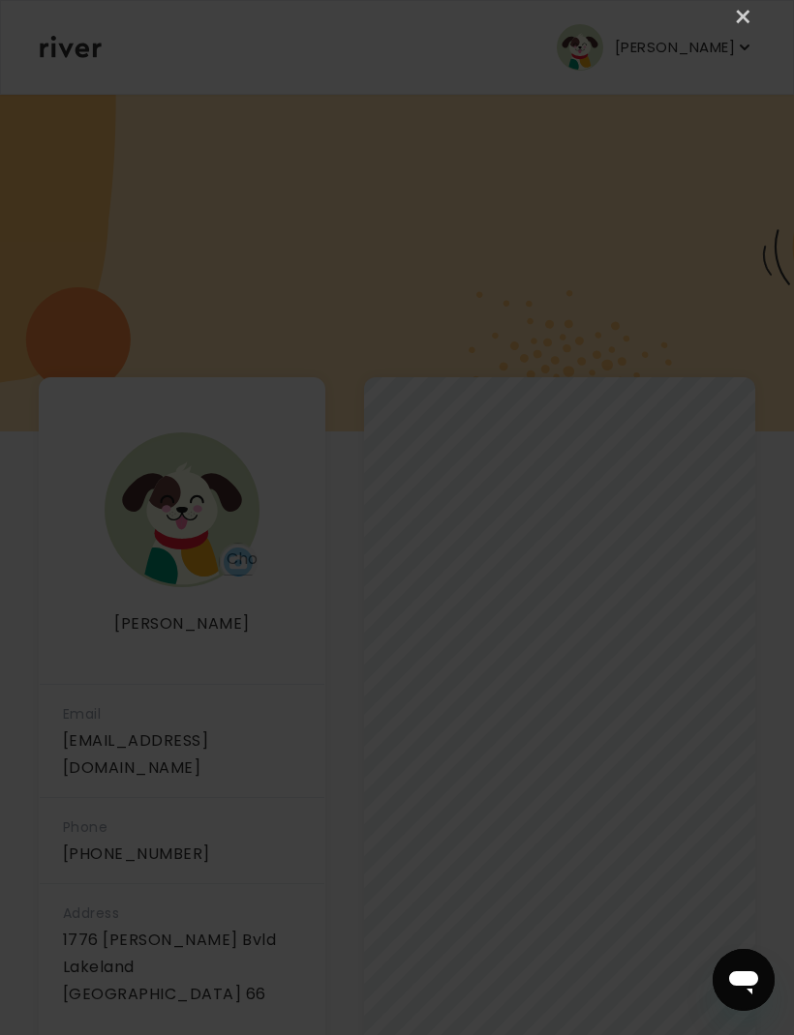
click at [736, 25] on link "×" at bounding box center [743, 17] width 23 height 23
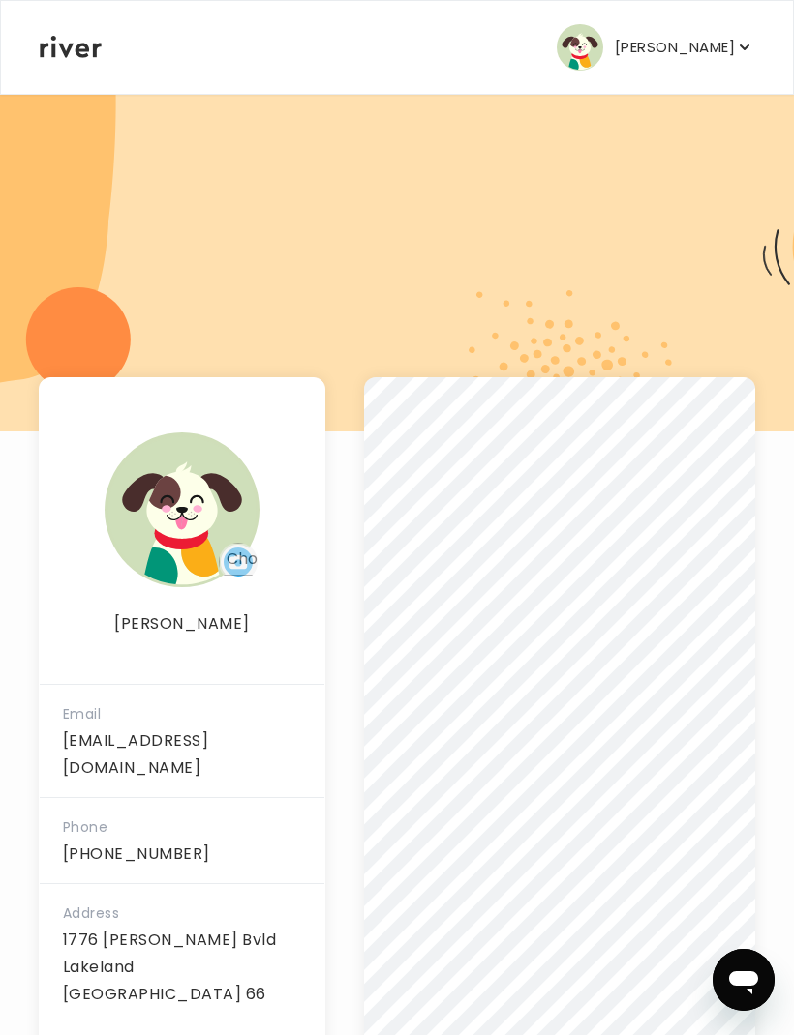
click at [735, 60] on button "[PERSON_NAME]" at bounding box center [654, 47] width 197 height 46
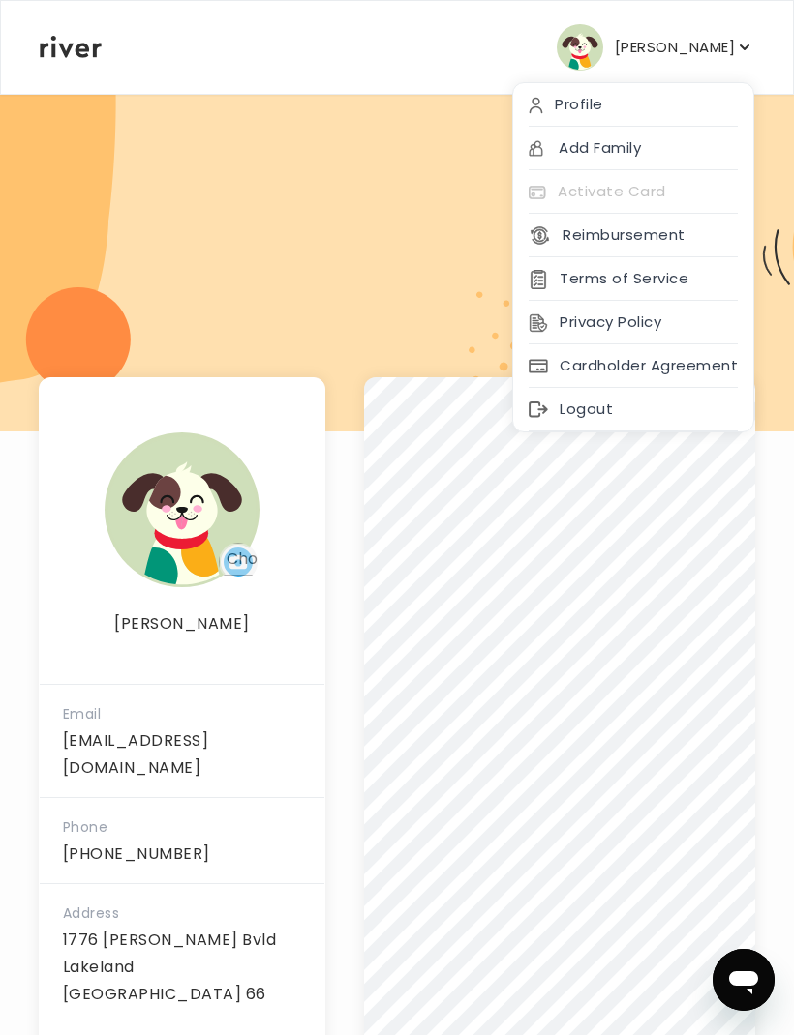
click at [686, 195] on div "Activate Card" at bounding box center [633, 192] width 240 height 44
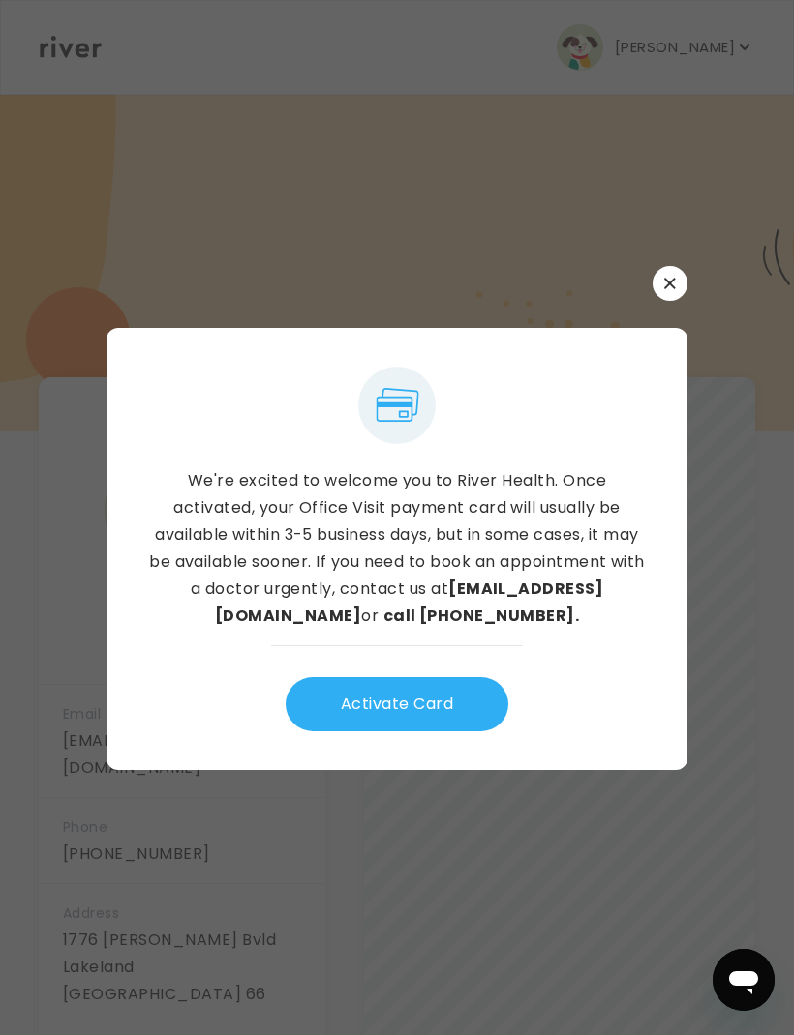
click at [677, 301] on button "button" at bounding box center [669, 283] width 35 height 35
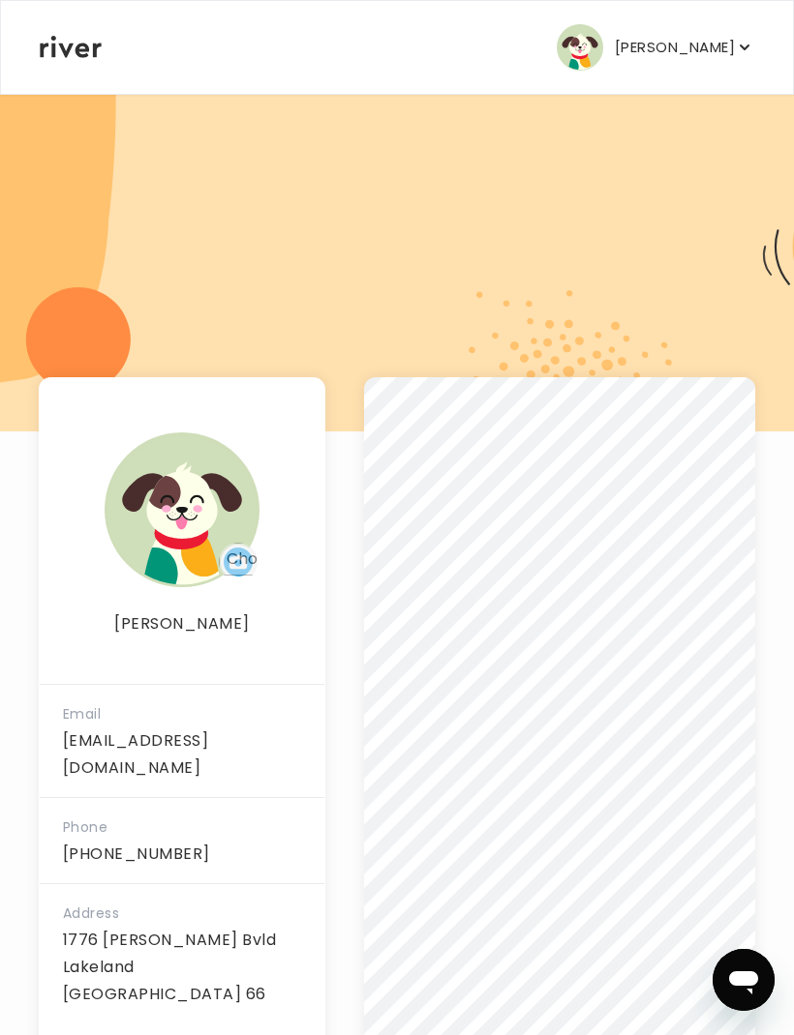
click at [747, 54] on icon "button" at bounding box center [744, 47] width 19 height 19
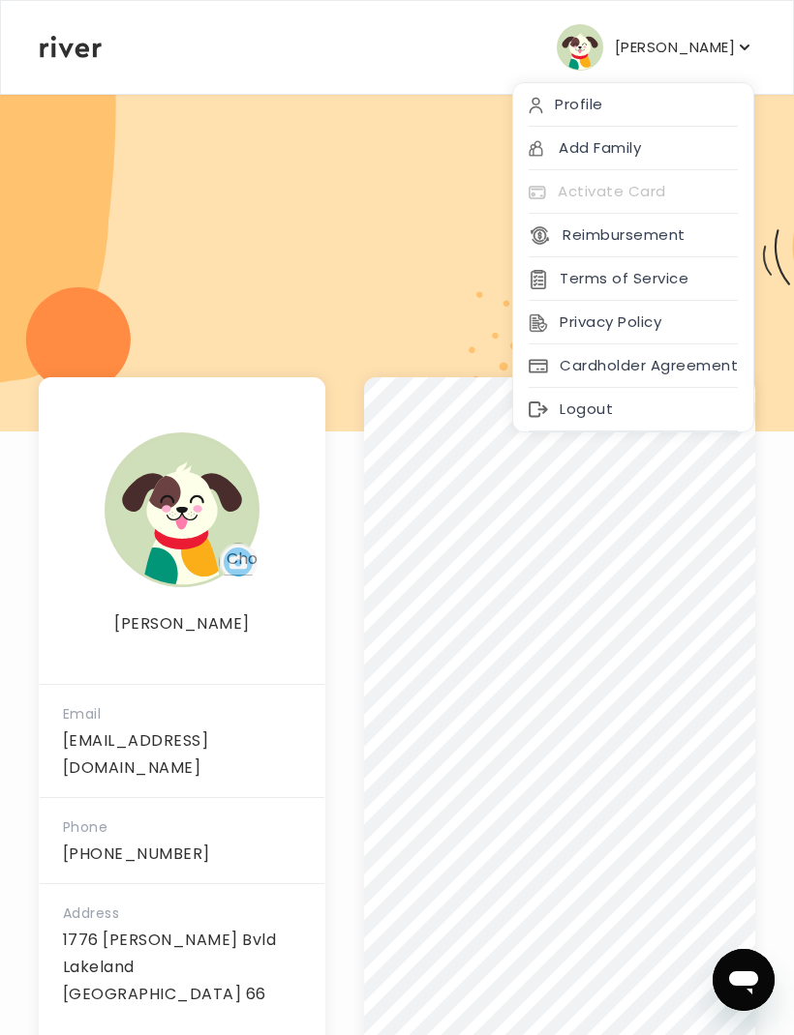
click at [705, 355] on div "Cardholder Agreement" at bounding box center [633, 367] width 240 height 44
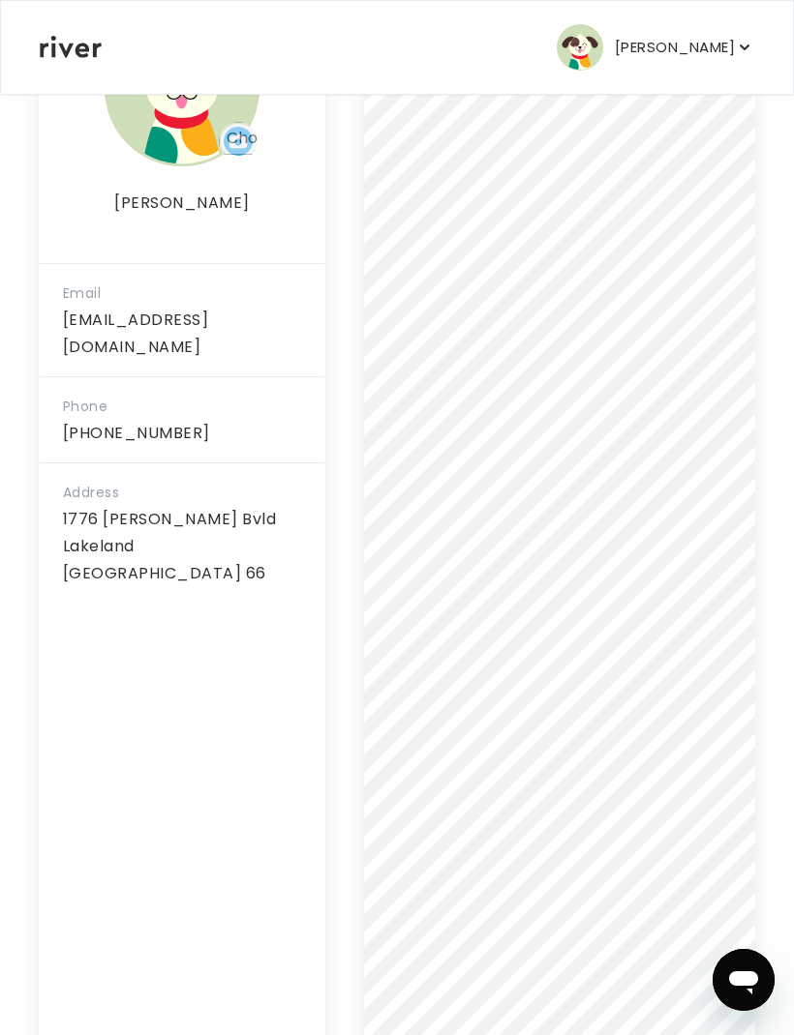
scroll to position [436, 0]
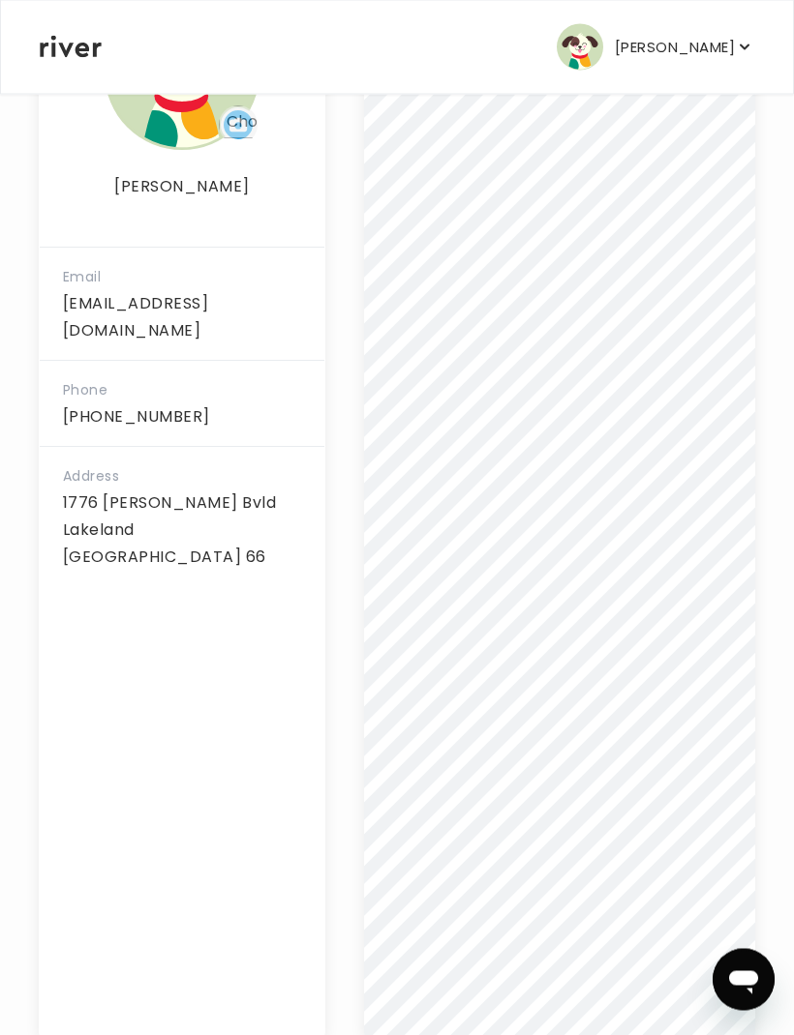
click at [54, 55] on icon at bounding box center [71, 47] width 62 height 22
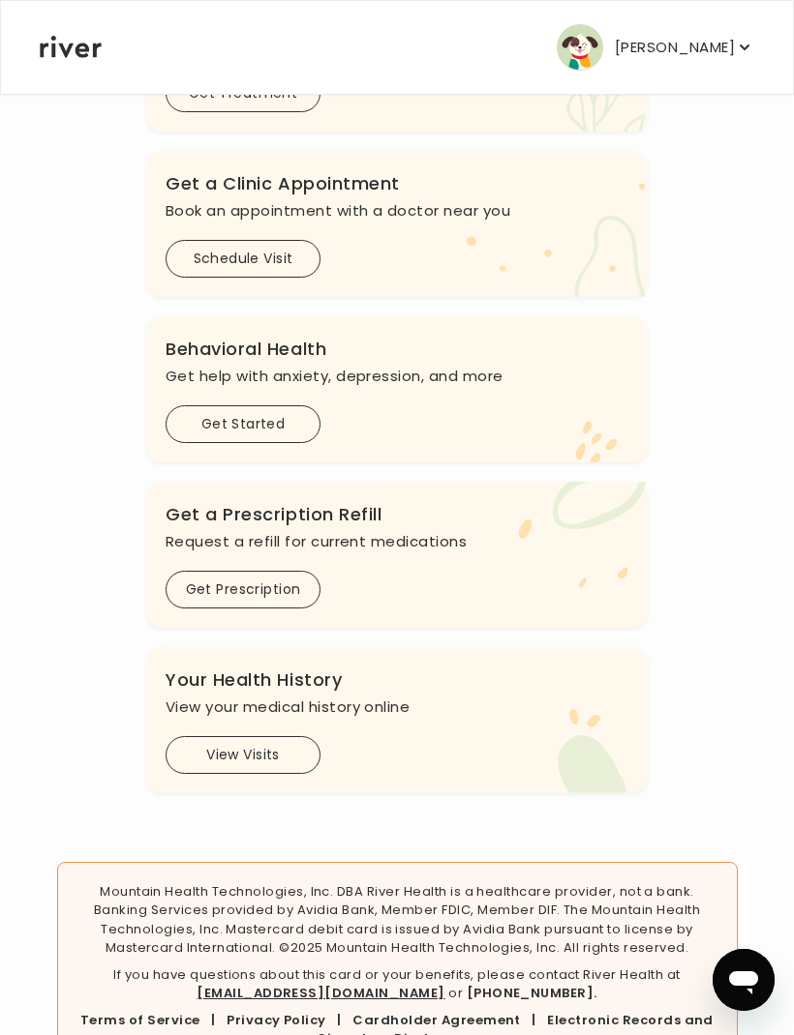
scroll to position [433, 0]
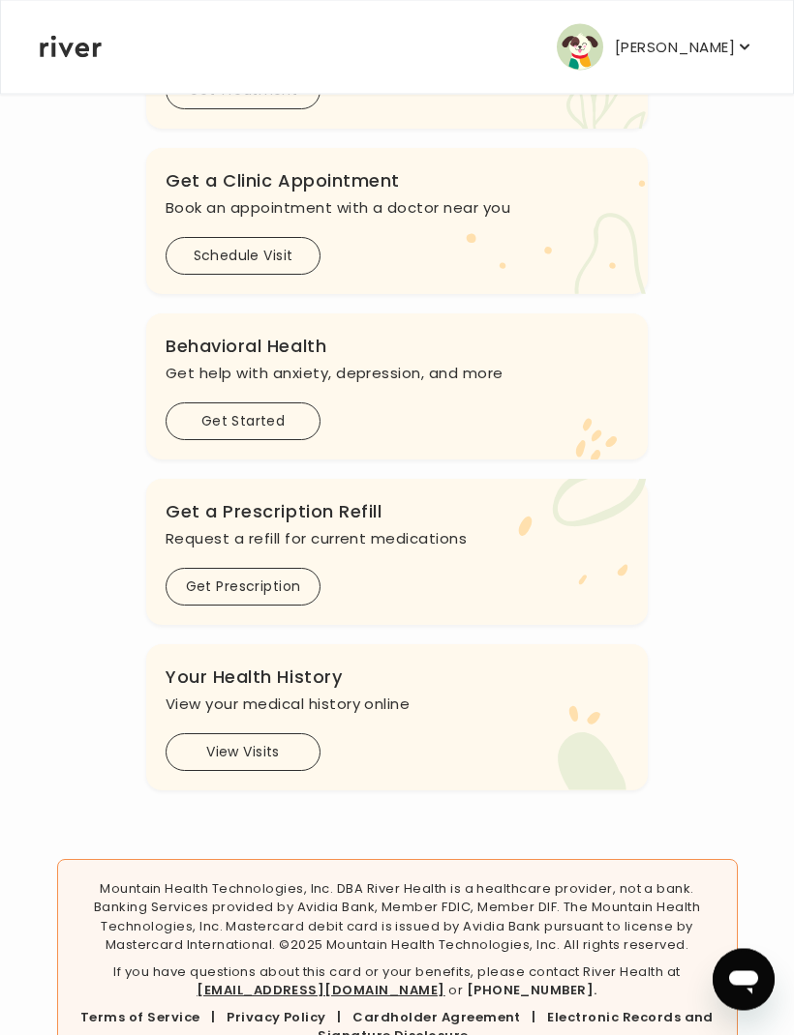
click at [285, 435] on button "Get Started" at bounding box center [242, 423] width 155 height 38
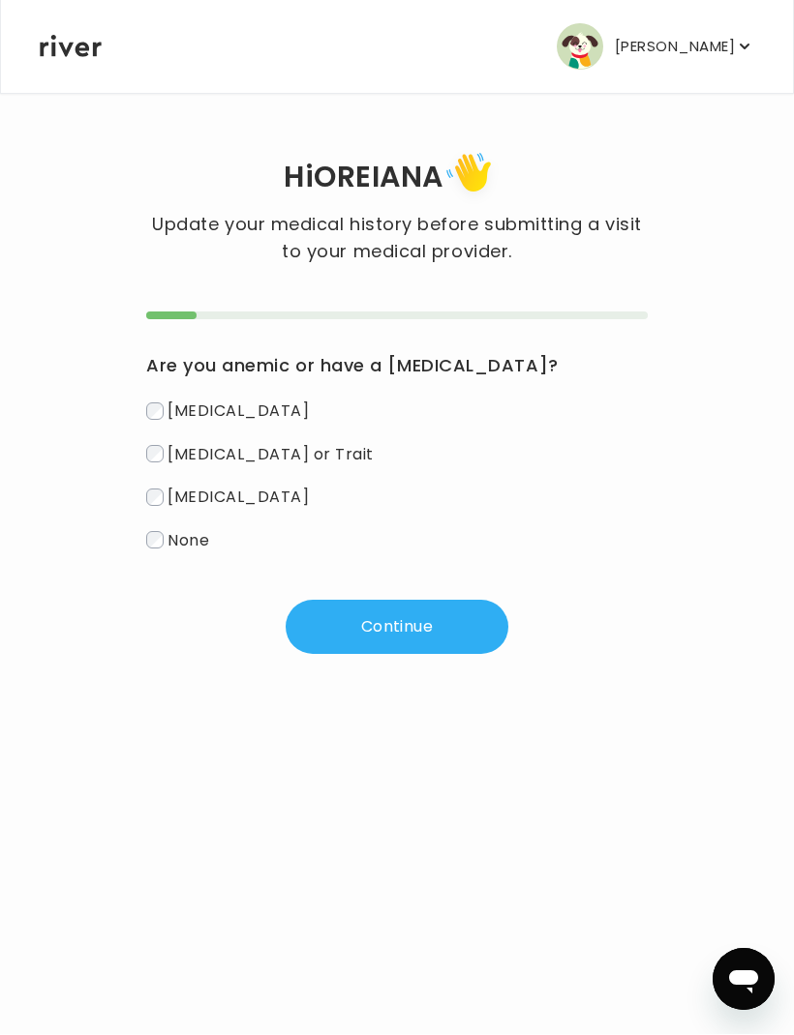
click at [206, 538] on span "None" at bounding box center [188, 540] width 42 height 22
click at [363, 620] on button "Continue" at bounding box center [396, 628] width 223 height 54
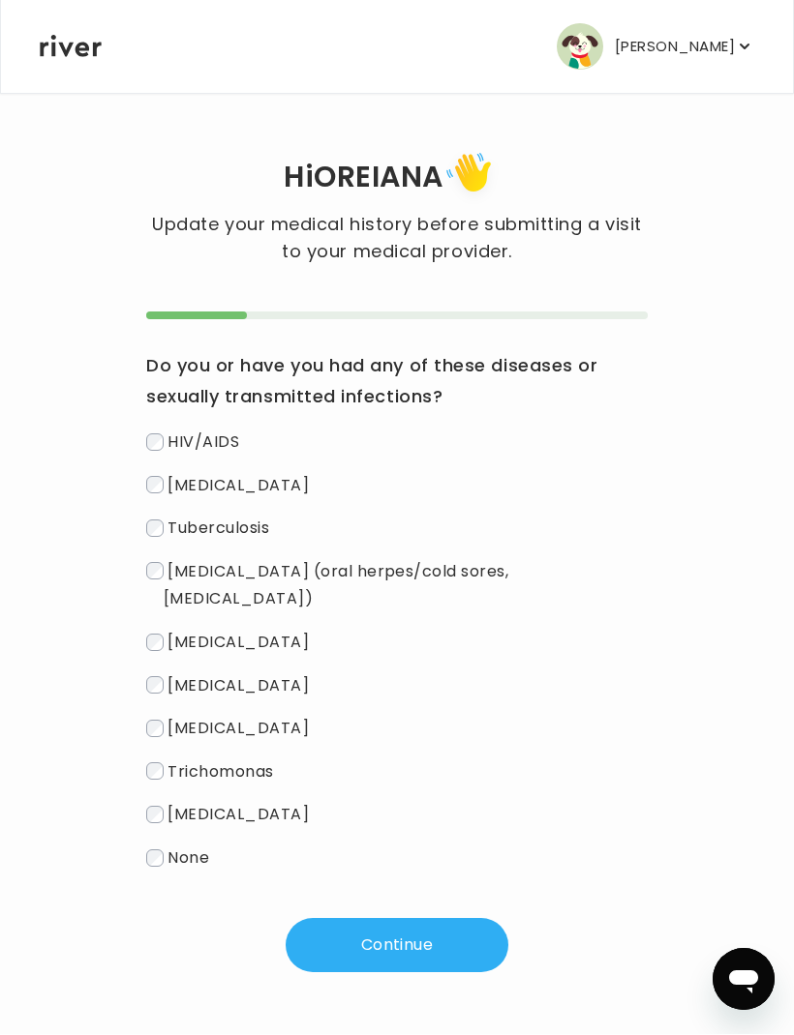
click at [209, 845] on label "None" at bounding box center [396, 859] width 501 height 28
click at [353, 919] on button "Continue" at bounding box center [396, 946] width 223 height 54
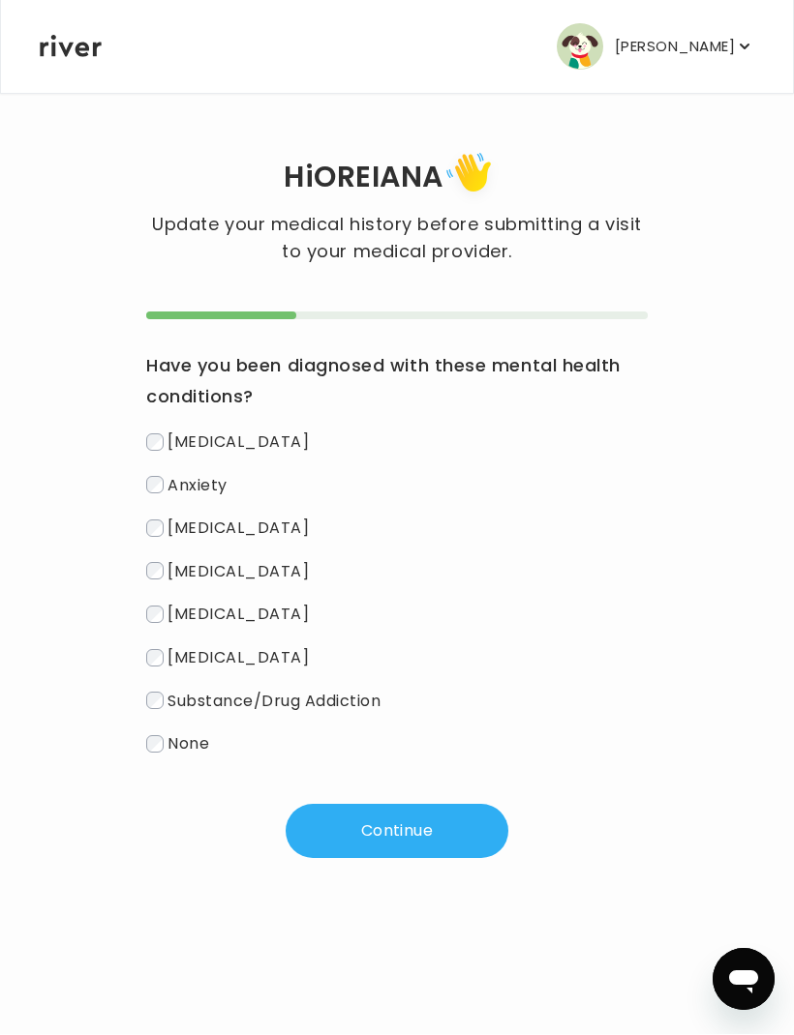
click at [200, 736] on span "None" at bounding box center [188, 745] width 42 height 22
click at [380, 832] on button "Continue" at bounding box center [396, 832] width 223 height 54
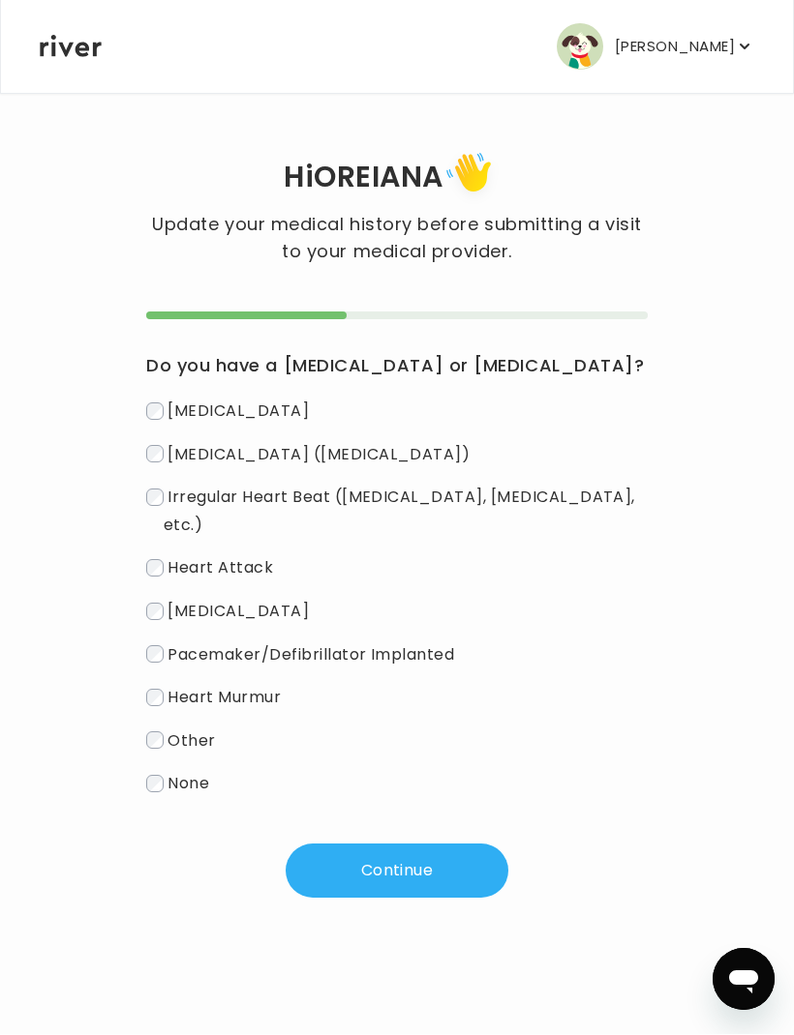
click at [209, 787] on span "None" at bounding box center [188, 784] width 42 height 22
click at [353, 891] on button "Continue" at bounding box center [396, 872] width 223 height 54
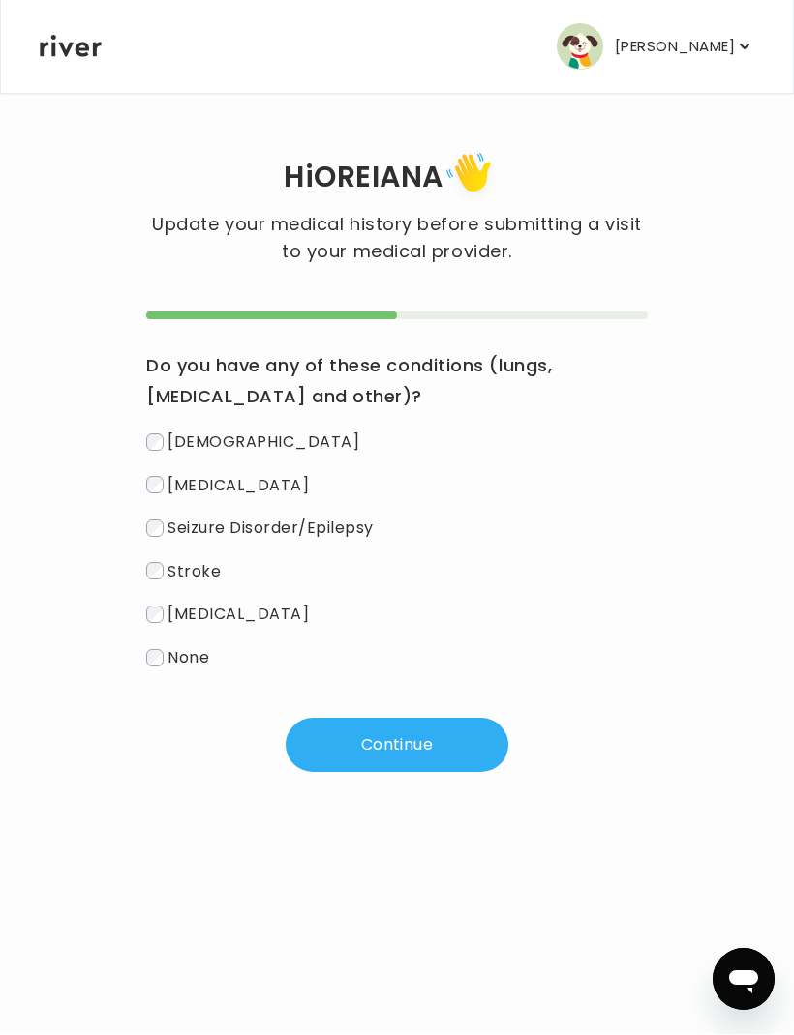
click at [196, 654] on span "None" at bounding box center [188, 658] width 42 height 22
click at [409, 719] on button "Continue" at bounding box center [396, 746] width 223 height 54
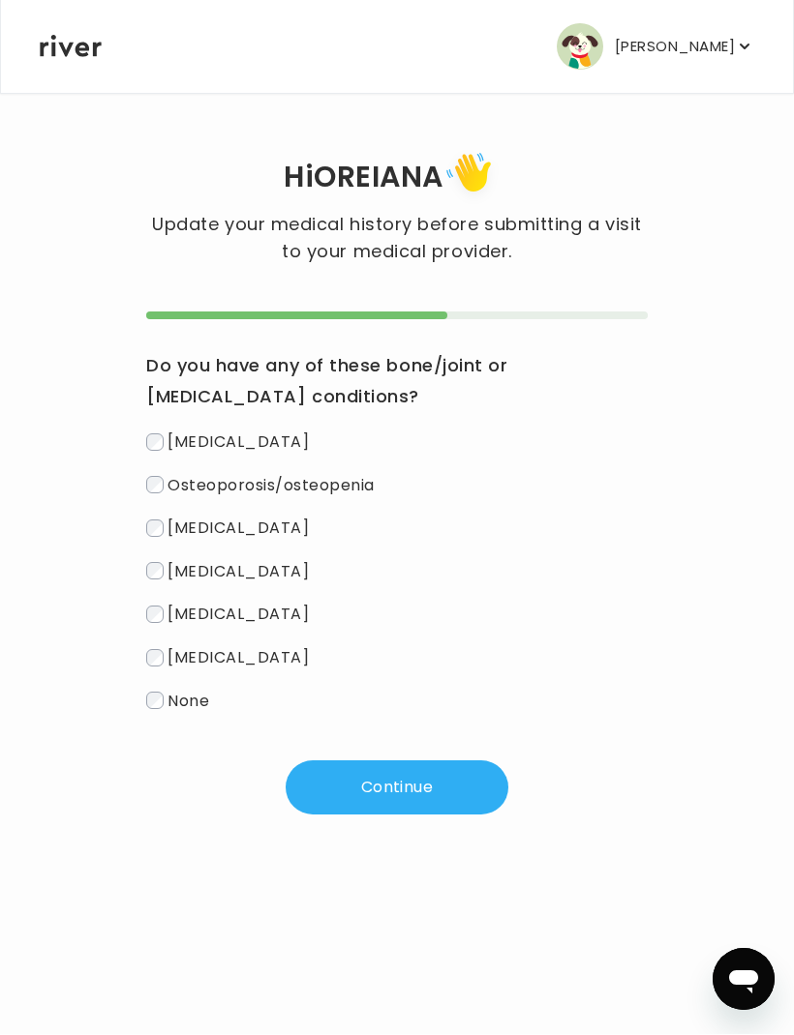
click at [182, 712] on label "None" at bounding box center [396, 702] width 501 height 28
click at [405, 802] on button "Continue" at bounding box center [396, 789] width 223 height 54
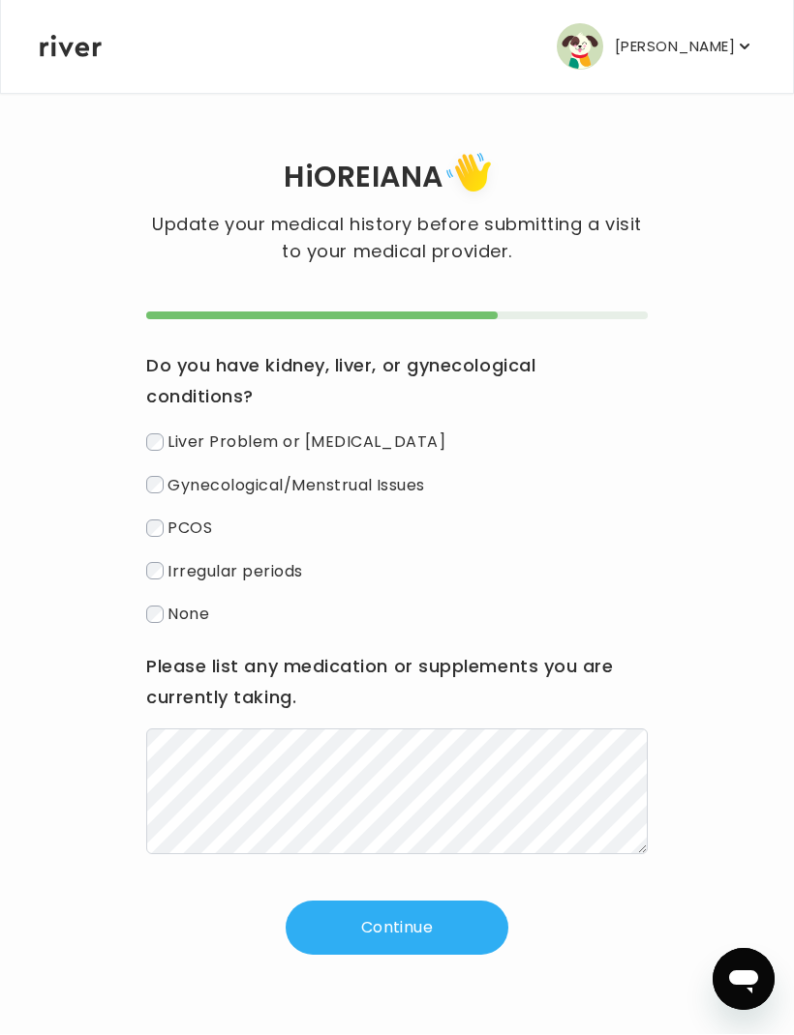
click at [414, 905] on button "Continue" at bounding box center [396, 929] width 223 height 54
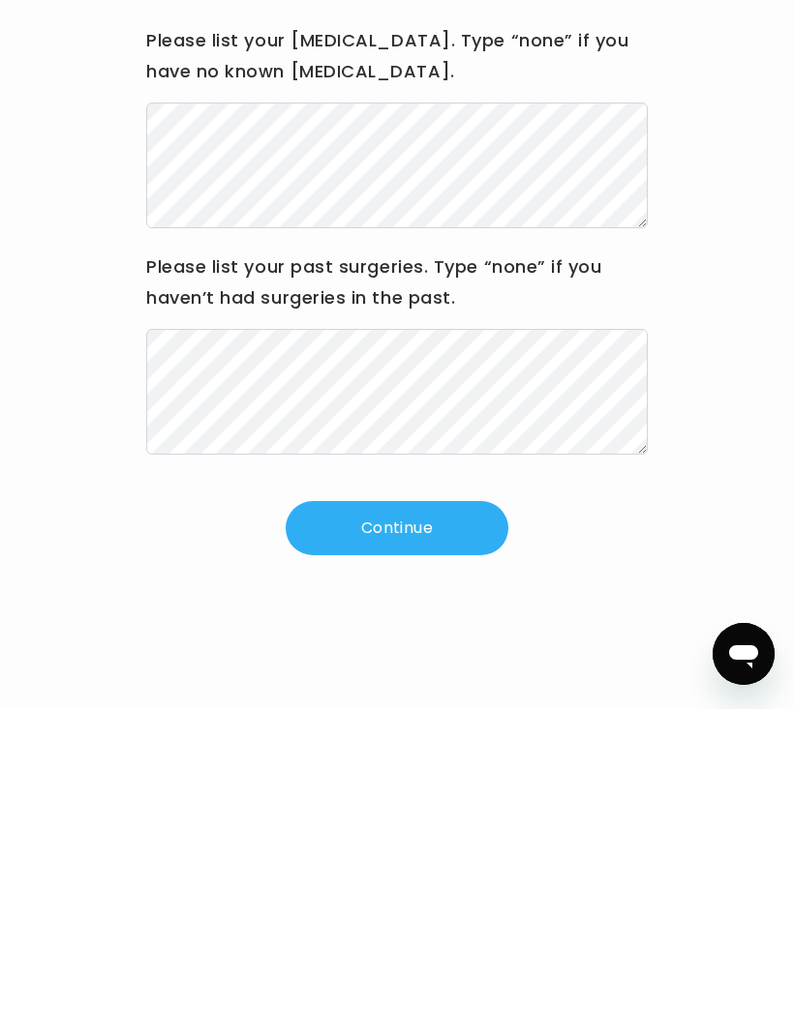
click at [427, 827] on button "Continue" at bounding box center [396, 854] width 223 height 54
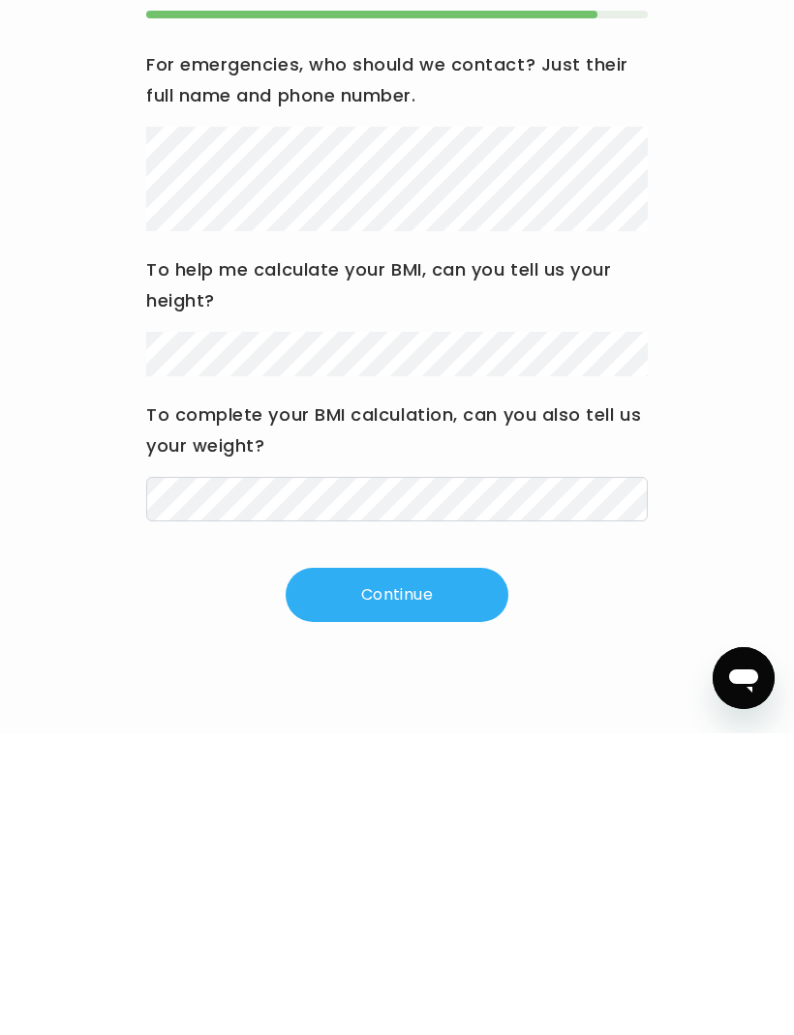
click at [446, 870] on button "Continue" at bounding box center [396, 897] width 223 height 54
